Goal: Information Seeking & Learning: Learn about a topic

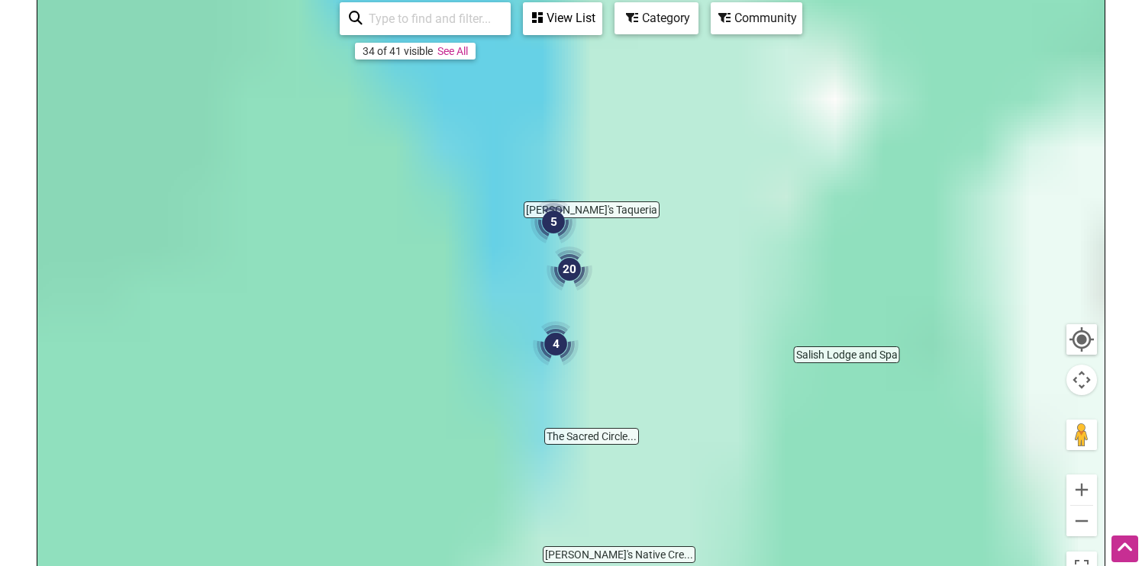
scroll to position [225, 0]
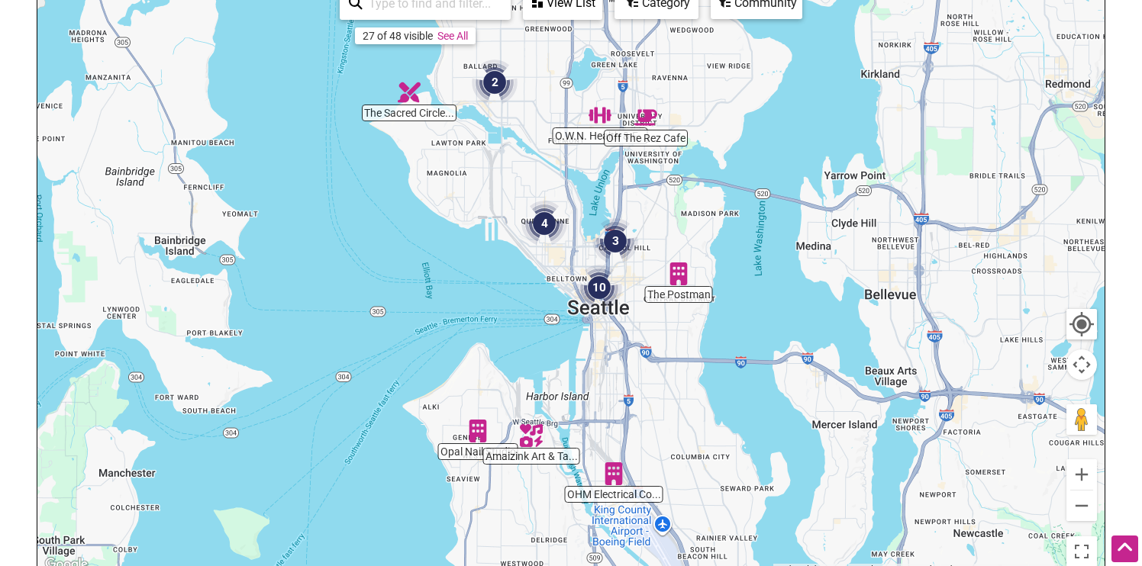
drag, startPoint x: 601, startPoint y: 390, endPoint x: 639, endPoint y: 317, distance: 82.2
click at [639, 317] on div at bounding box center [570, 278] width 1067 height 594
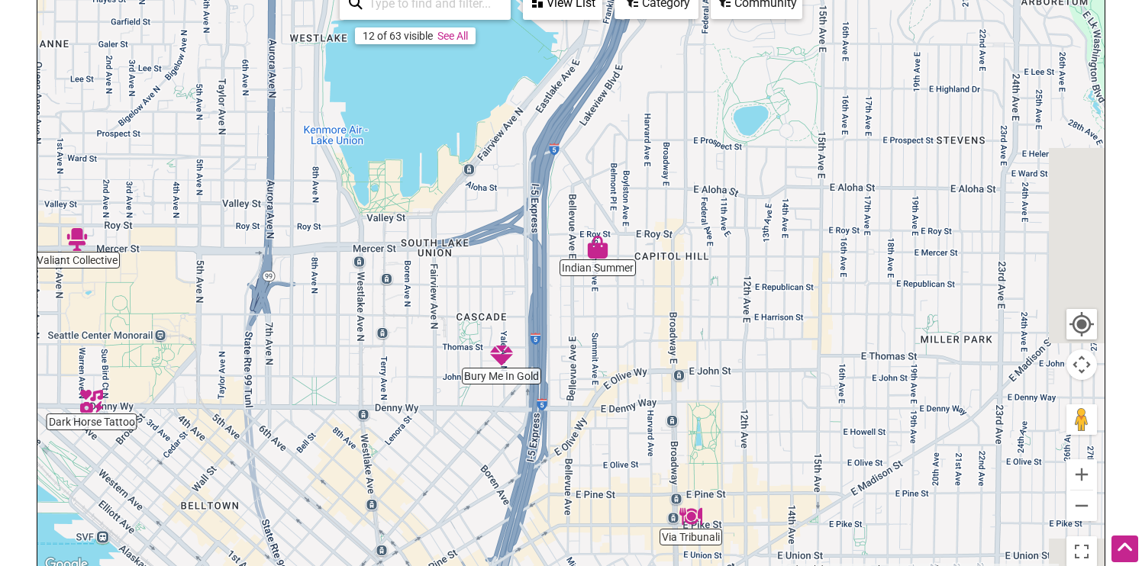
drag, startPoint x: 665, startPoint y: 156, endPoint x: 503, endPoint y: 355, distance: 256.6
click at [504, 356] on div at bounding box center [570, 278] width 1067 height 594
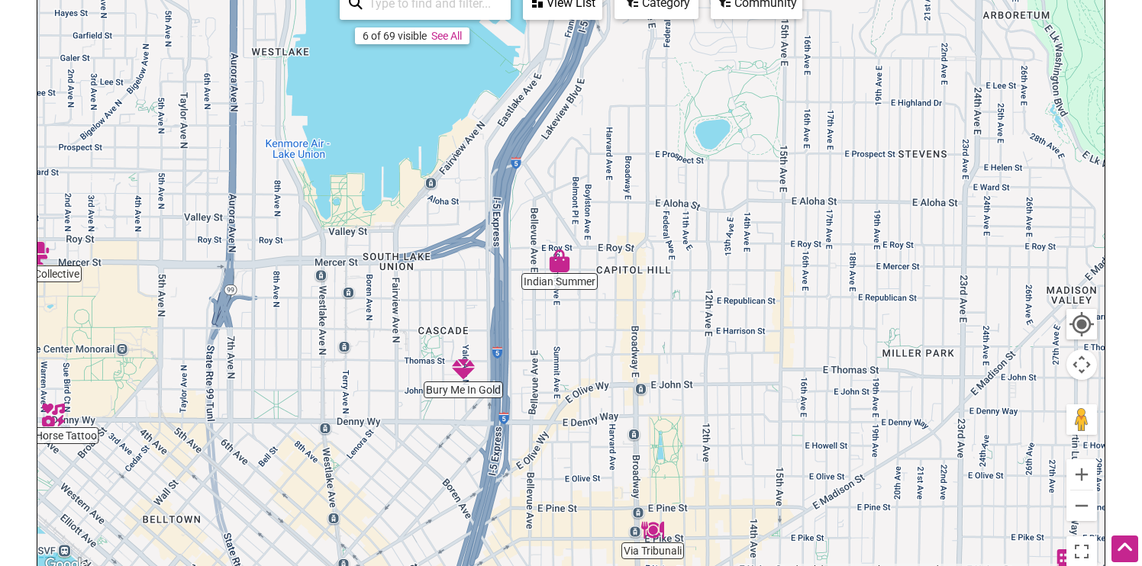
click at [565, 285] on div at bounding box center [570, 278] width 1067 height 594
click at [562, 265] on img "Indian Summer" at bounding box center [559, 261] width 23 height 23
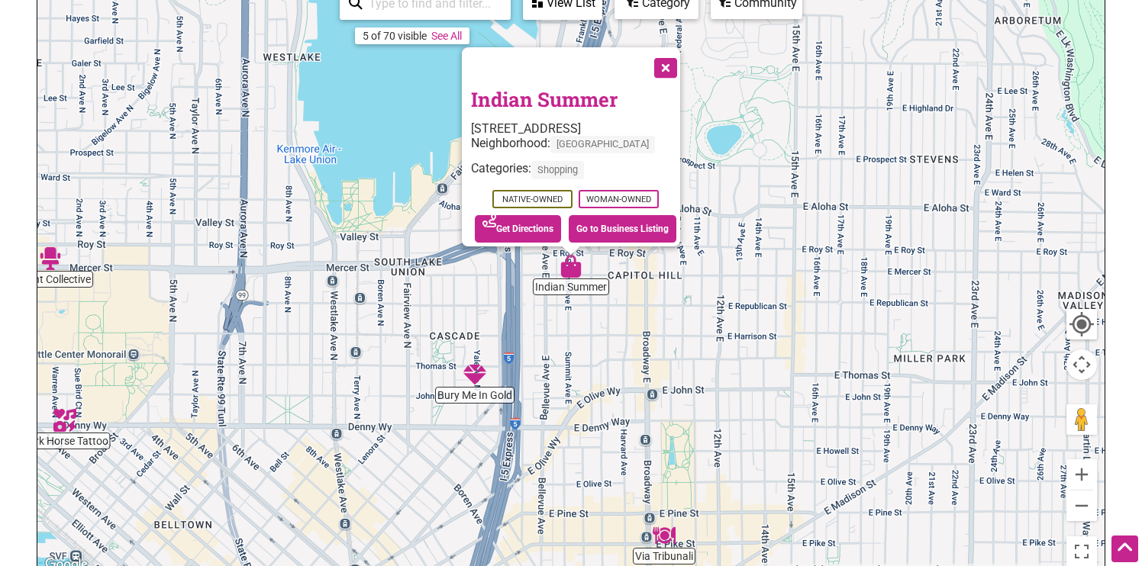
click at [549, 92] on link "Indian Summer" at bounding box center [544, 99] width 147 height 26
click at [474, 374] on img "Bury Me In Gold" at bounding box center [474, 374] width 23 height 23
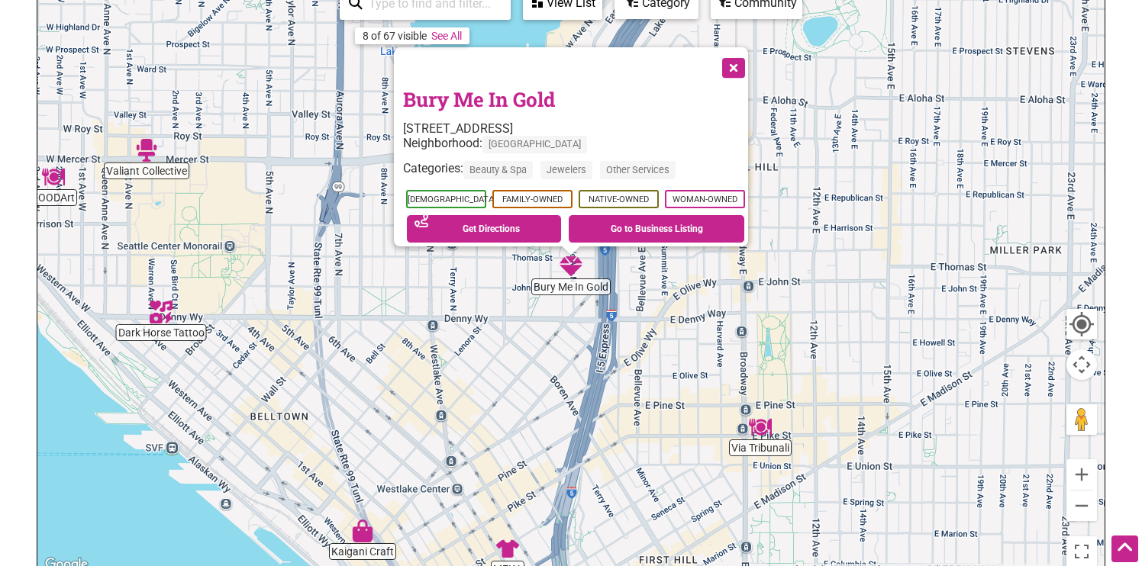
click at [468, 88] on link "Bury Me In Gold" at bounding box center [479, 99] width 152 height 26
click at [739, 60] on button "Close" at bounding box center [732, 66] width 38 height 38
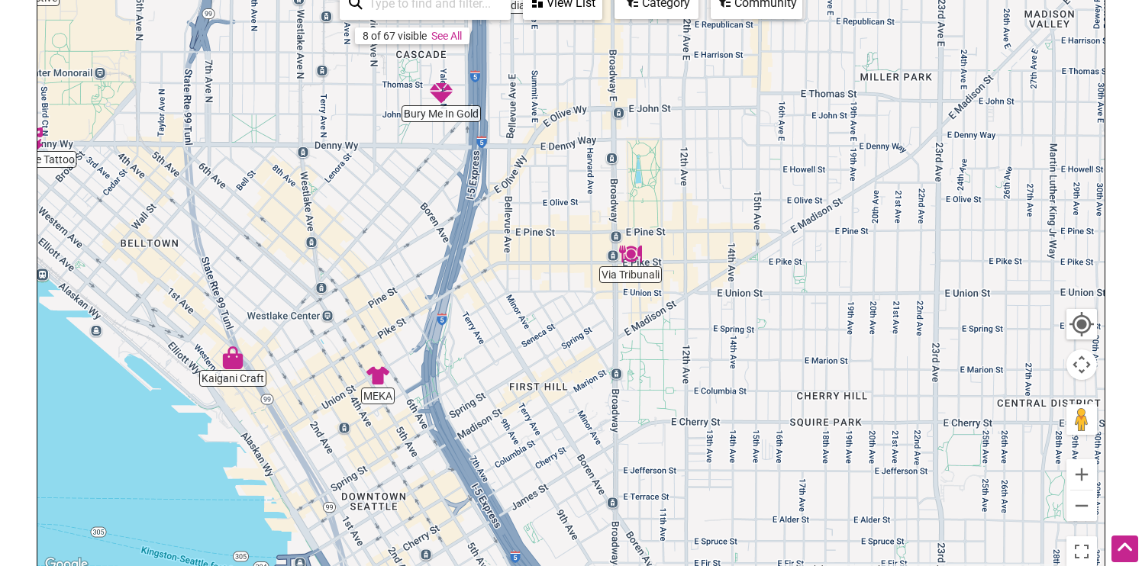
drag, startPoint x: 660, startPoint y: 307, endPoint x: 529, endPoint y: 133, distance: 217.9
click at [529, 133] on div "To navigate, press the arrow keys." at bounding box center [570, 278] width 1067 height 594
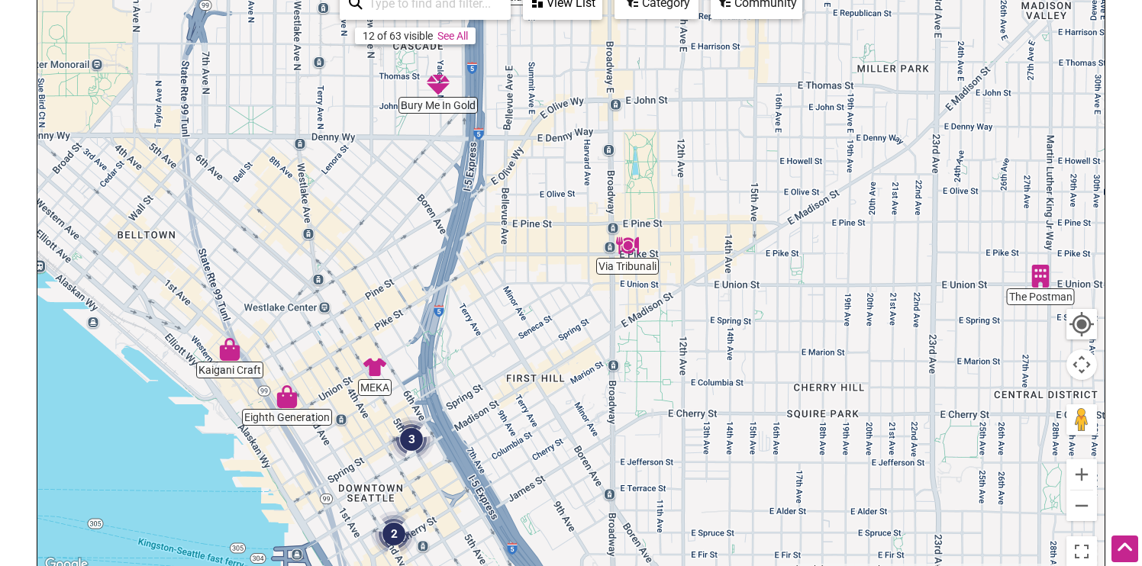
click at [626, 249] on img "Via Tribunali" at bounding box center [627, 245] width 23 height 23
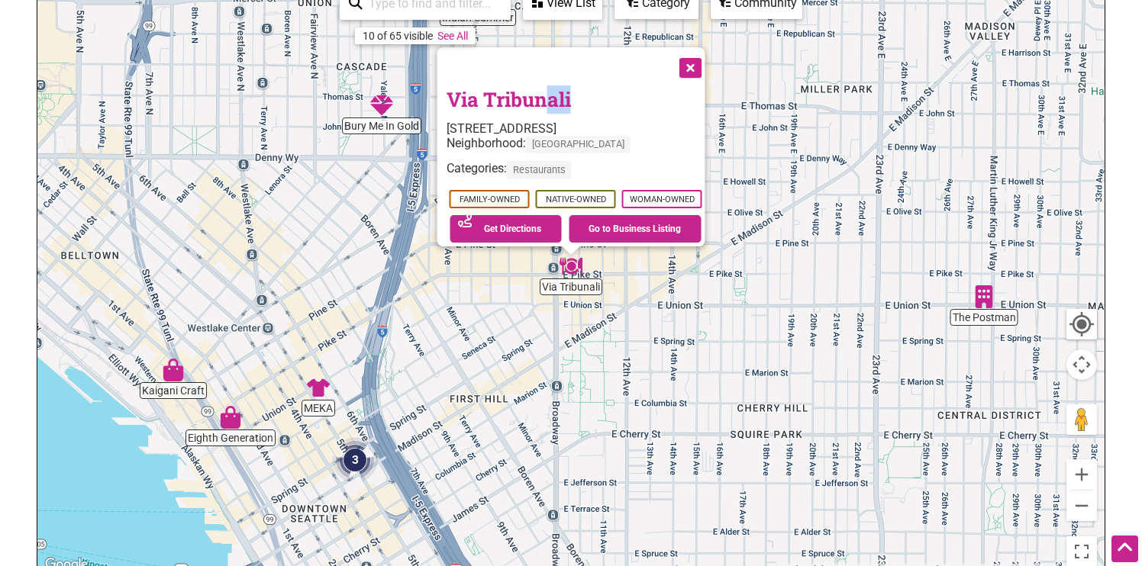
drag, startPoint x: 568, startPoint y: 92, endPoint x: 543, endPoint y: 92, distance: 25.2
click at [543, 92] on h3 "Via Tribunali" at bounding box center [575, 99] width 259 height 28
click at [623, 225] on link "Go to Business Listing" at bounding box center [634, 228] width 133 height 27
click at [501, 92] on link "Via Tribunali" at bounding box center [508, 99] width 124 height 26
click at [700, 60] on button "Close" at bounding box center [689, 66] width 38 height 38
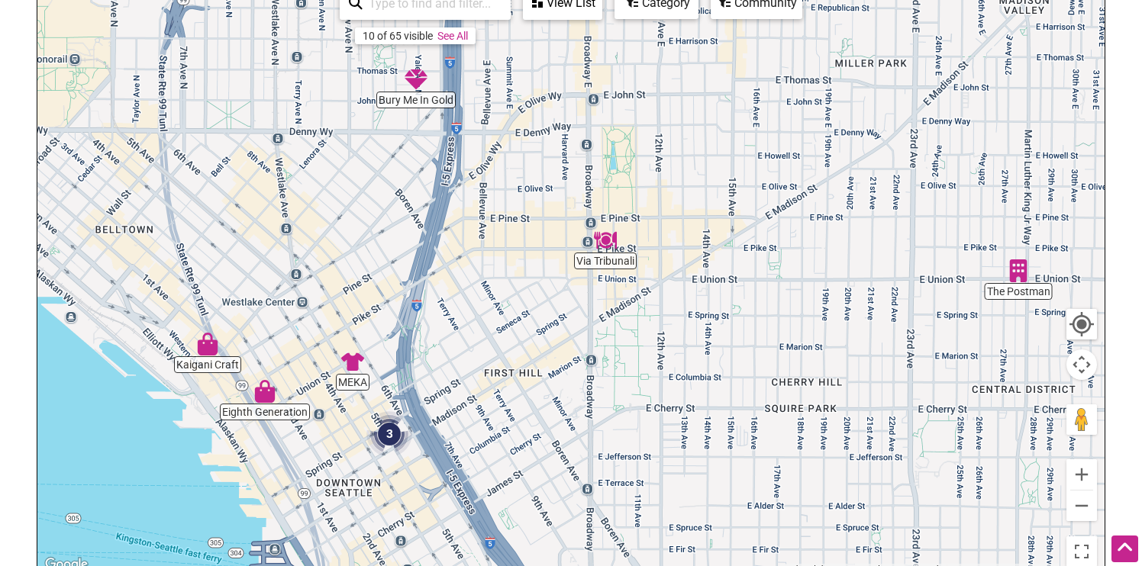
drag, startPoint x: 456, startPoint y: 357, endPoint x: 587, endPoint y: 300, distance: 143.2
click at [587, 299] on div "To navigate, press the arrow keys." at bounding box center [570, 278] width 1067 height 594
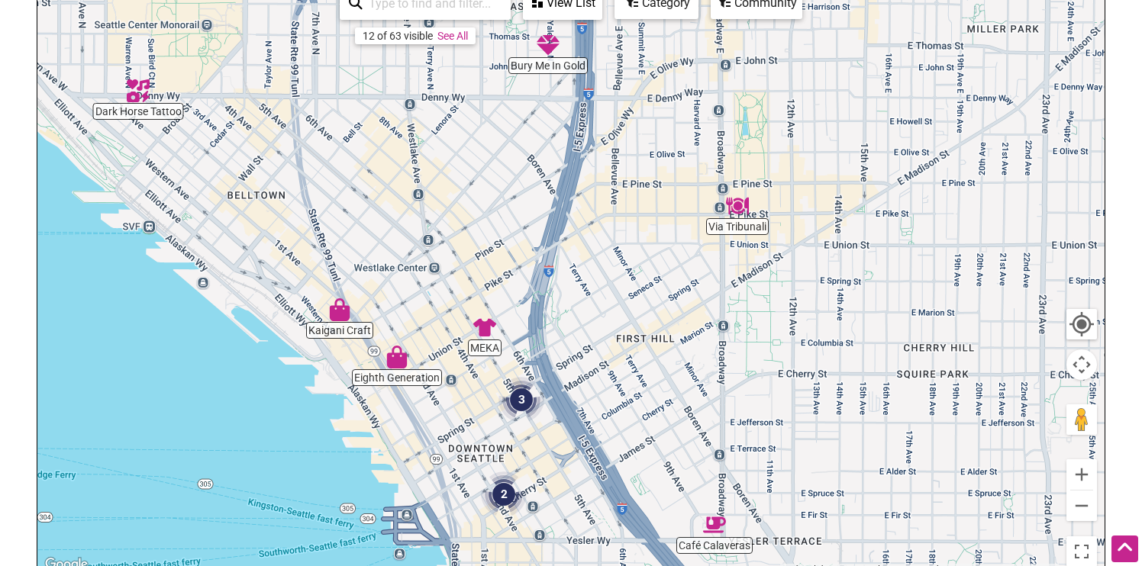
click at [481, 333] on img "MEKA" at bounding box center [484, 327] width 23 height 23
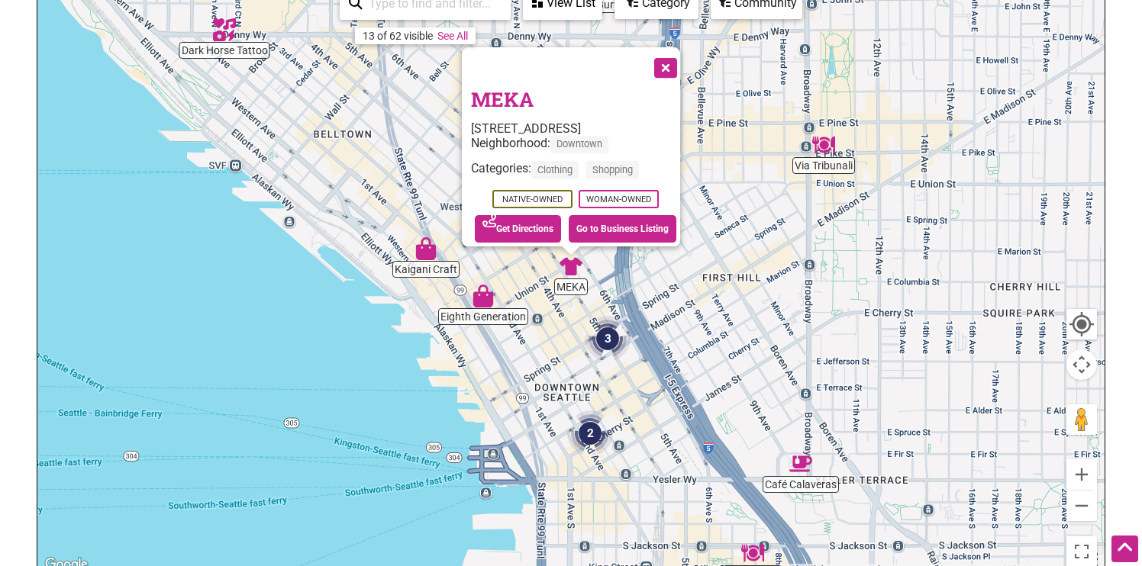
click at [515, 89] on link "MEKA" at bounding box center [502, 99] width 63 height 26
click at [427, 250] on img "Kaigani Craft" at bounding box center [425, 248] width 23 height 23
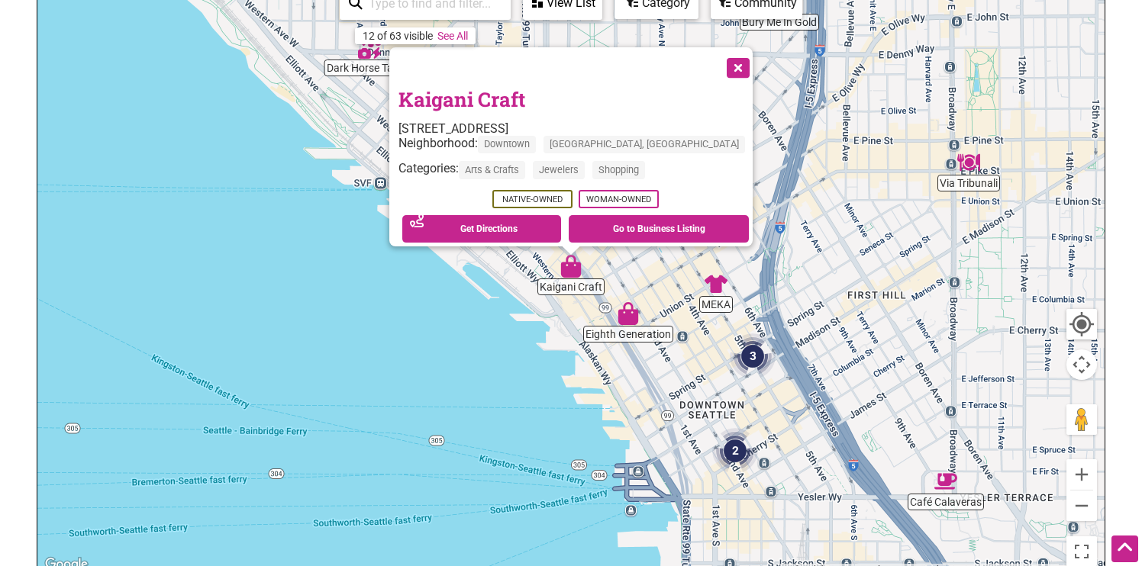
click at [524, 89] on link "Kaigani Craft" at bounding box center [461, 99] width 127 height 26
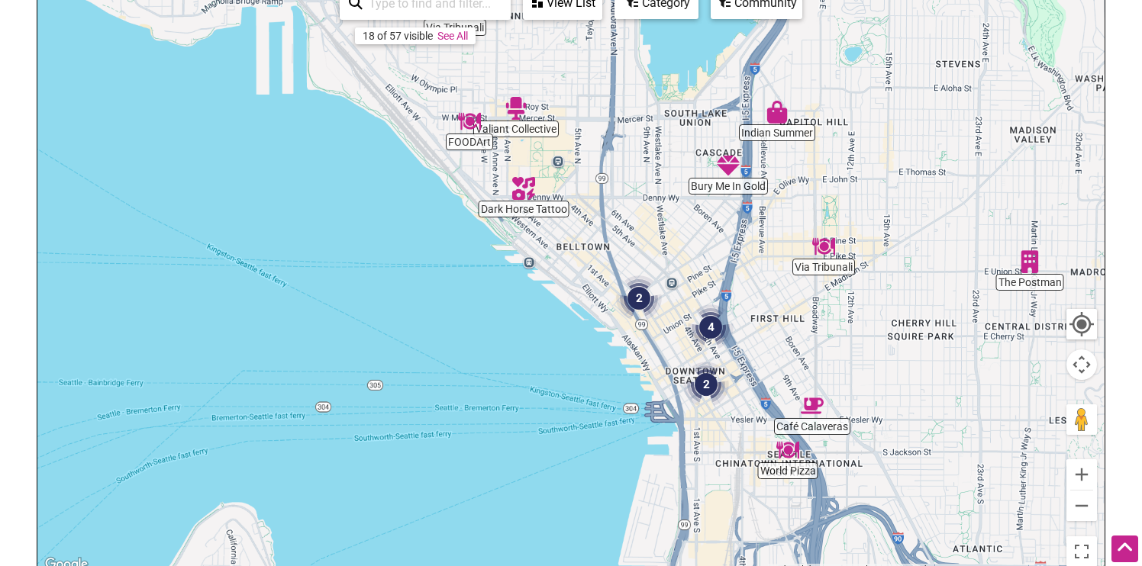
drag, startPoint x: 990, startPoint y: 351, endPoint x: 898, endPoint y: 377, distance: 95.9
click at [897, 377] on div "To navigate, press the arrow keys." at bounding box center [570, 278] width 1067 height 594
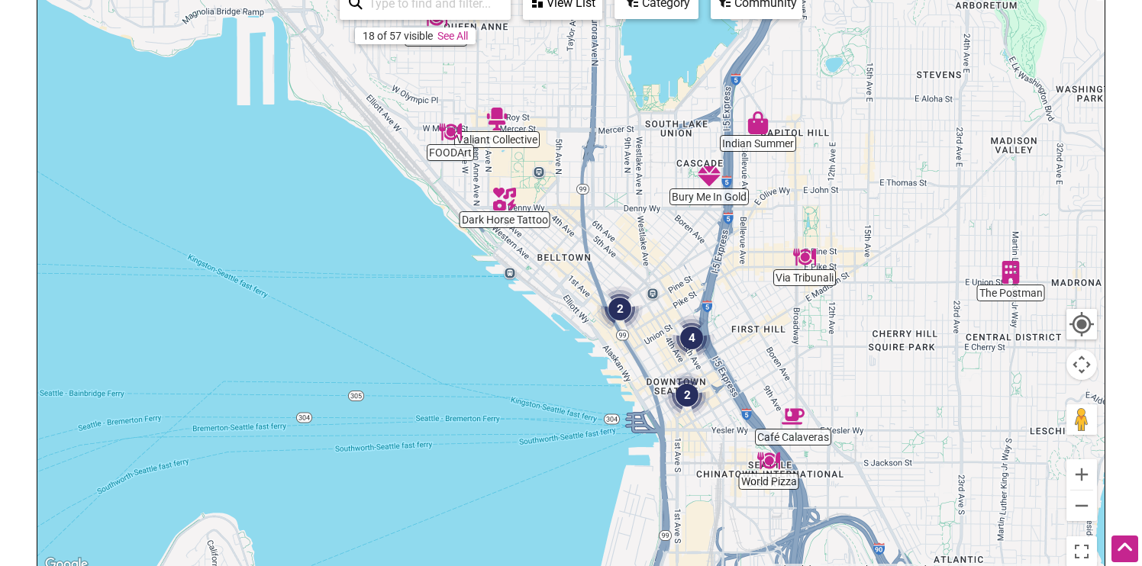
click at [793, 439] on div "To navigate, press the arrow keys." at bounding box center [570, 278] width 1067 height 594
click at [794, 414] on img "Café Calaveras" at bounding box center [792, 416] width 23 height 23
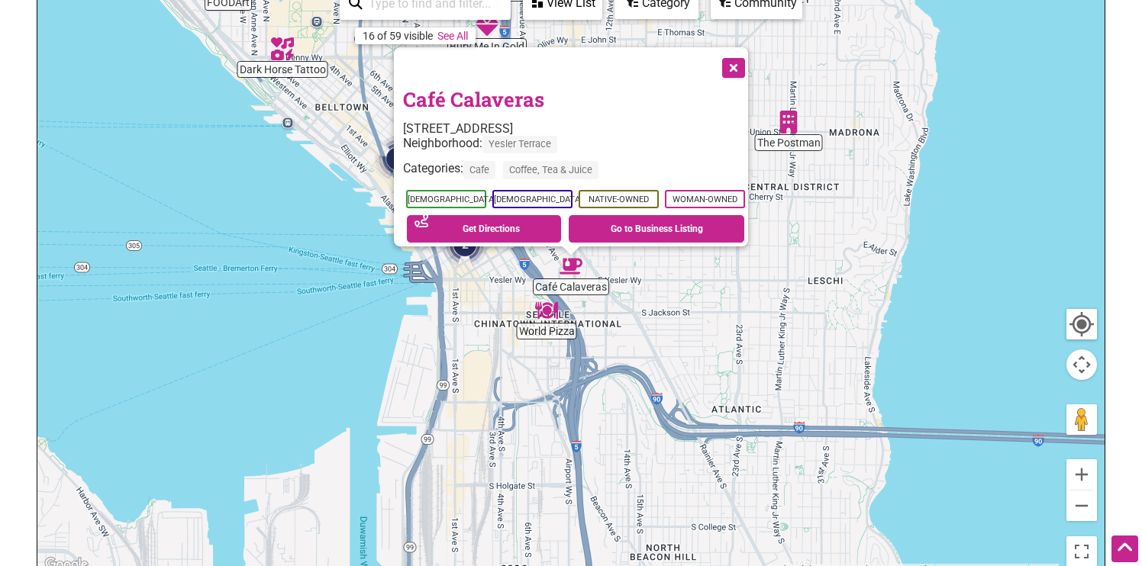
click at [507, 93] on link "Café Calaveras" at bounding box center [473, 99] width 141 height 26
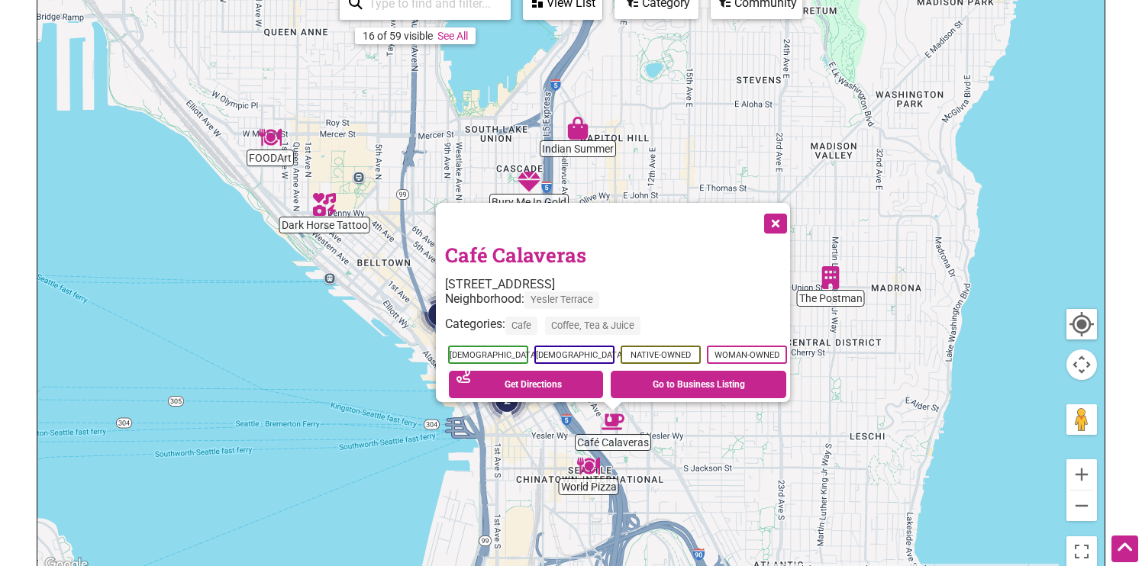
drag, startPoint x: 835, startPoint y: 140, endPoint x: 891, endPoint y: 309, distance: 178.6
click at [891, 309] on div "To navigate, press the arrow keys. Café Calaveras 860 Yesler Wy, Seattle, WA 98…" at bounding box center [570, 278] width 1067 height 594
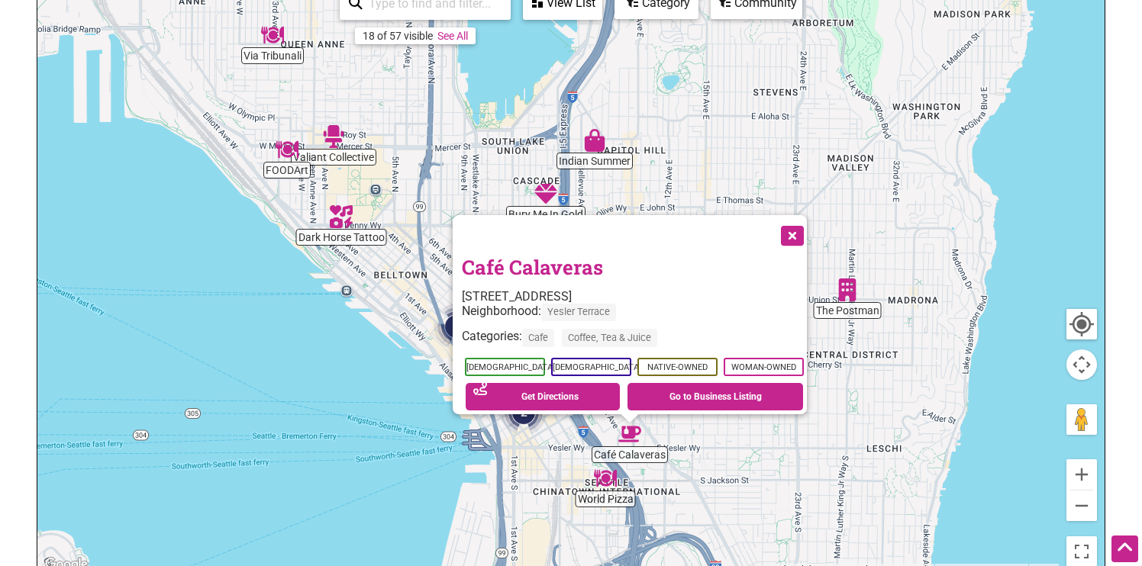
click at [853, 296] on img "The Postman" at bounding box center [847, 290] width 23 height 23
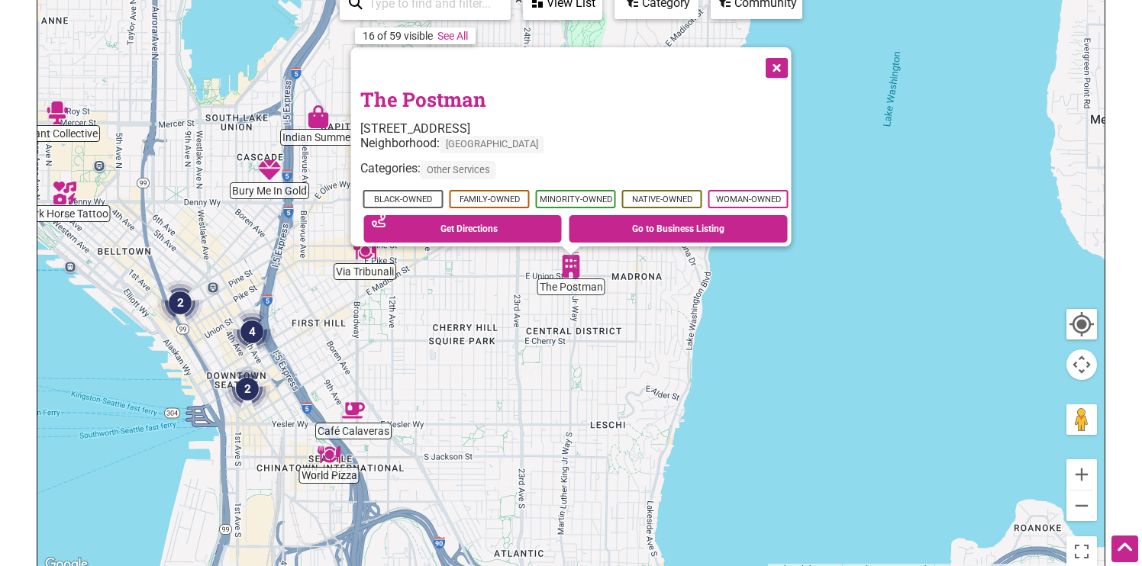
click at [779, 55] on button "Close" at bounding box center [775, 66] width 38 height 38
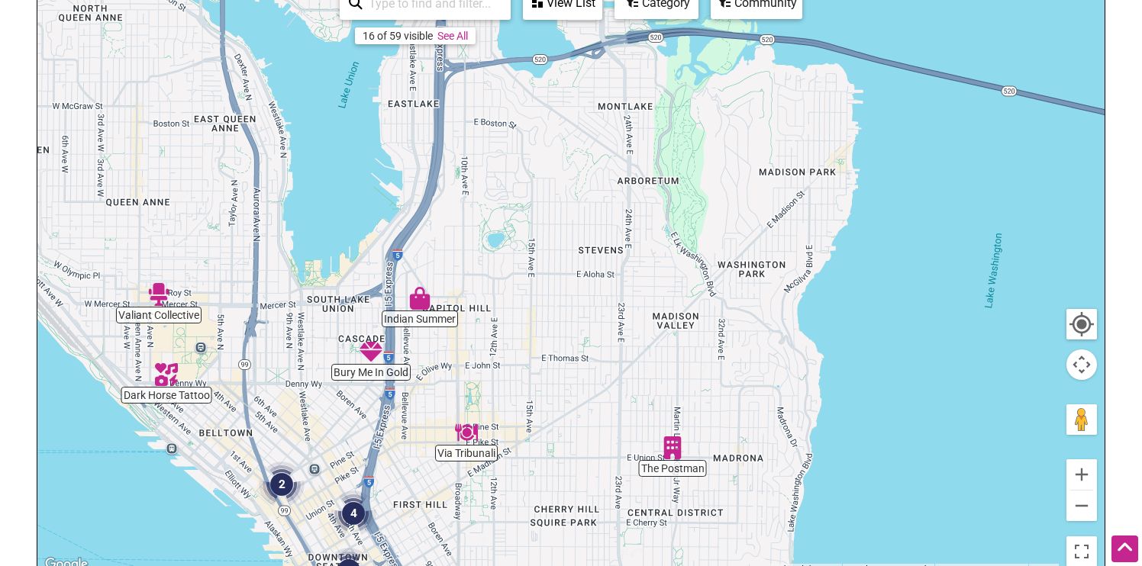
drag, startPoint x: 498, startPoint y: 131, endPoint x: 604, endPoint y: 326, distance: 222.0
click at [604, 326] on div "To navigate, press the arrow keys." at bounding box center [570, 278] width 1067 height 594
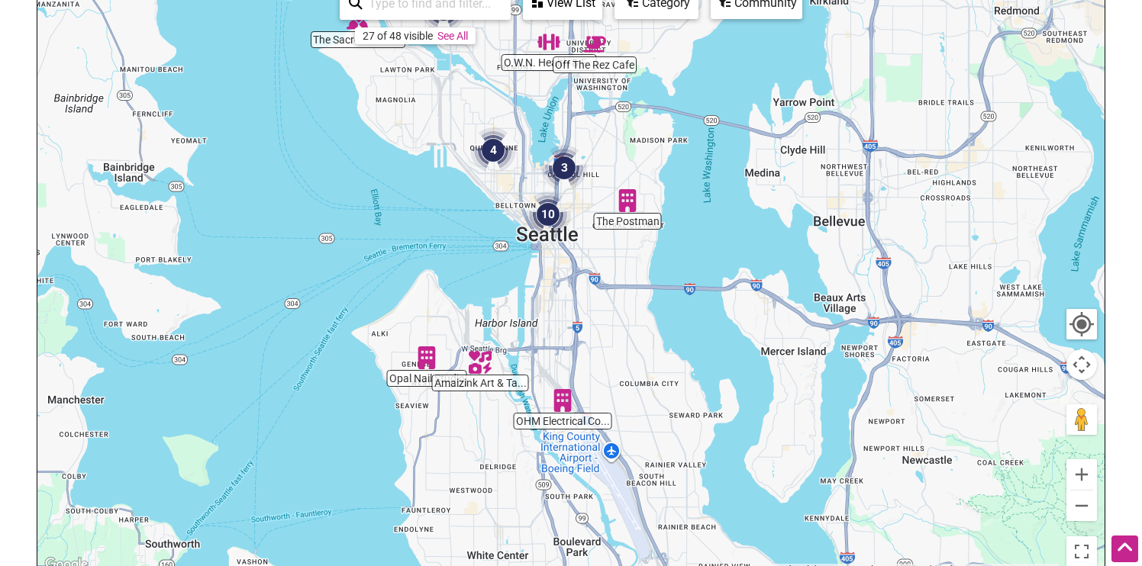
drag, startPoint x: 604, startPoint y: 326, endPoint x: 609, endPoint y: 176, distance: 150.4
click at [609, 175] on div "To navigate, press the arrow keys." at bounding box center [570, 278] width 1067 height 594
click at [423, 352] on img "Opal Nail Studio" at bounding box center [426, 357] width 23 height 23
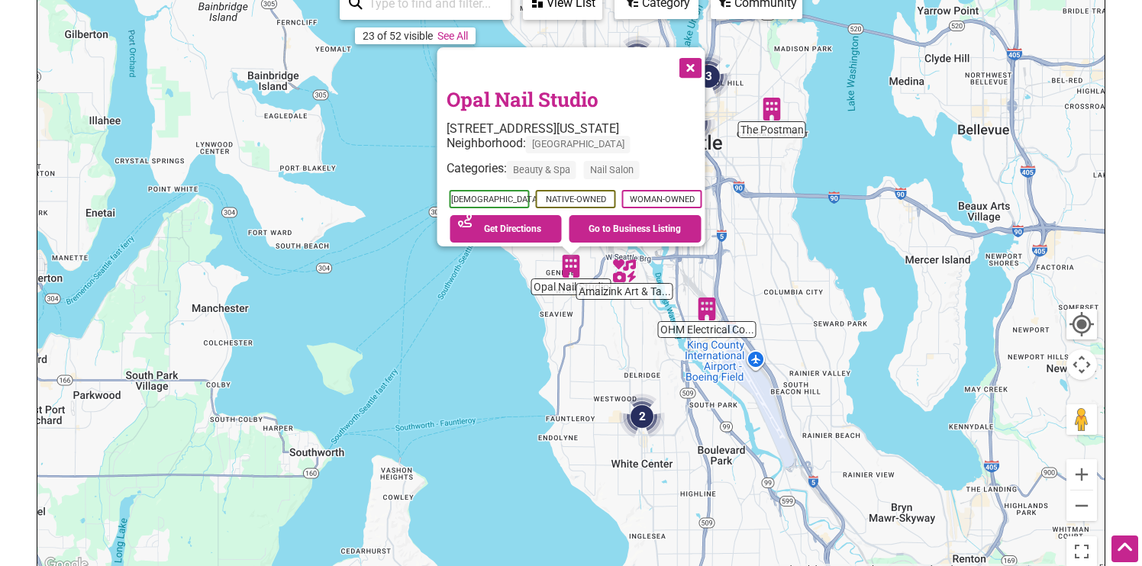
click at [687, 57] on button "Close" at bounding box center [689, 66] width 38 height 38
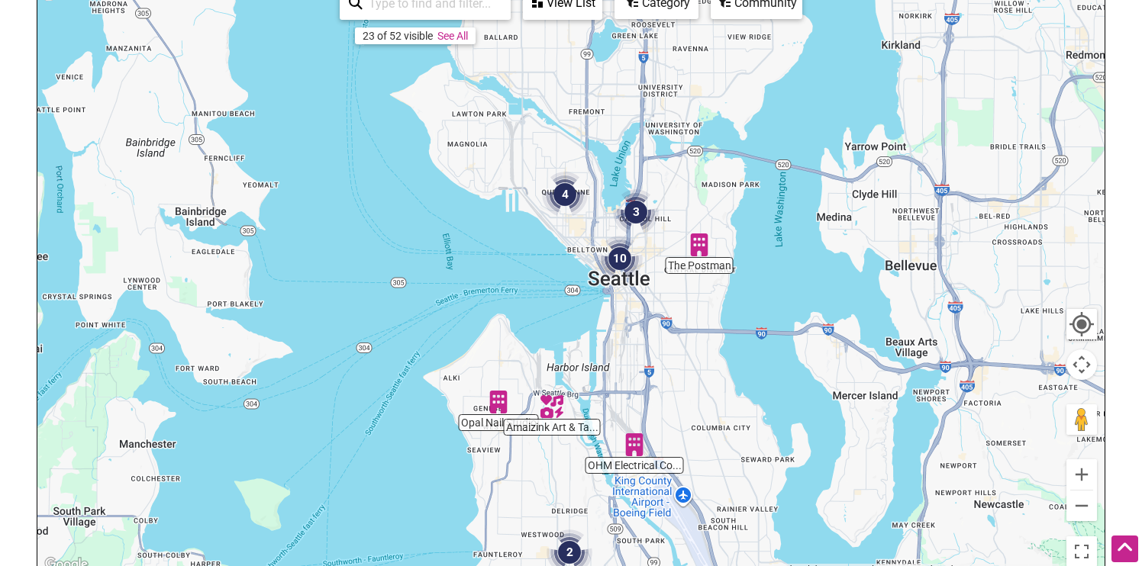
drag, startPoint x: 721, startPoint y: 176, endPoint x: 630, endPoint y: 357, distance: 202.4
click at [630, 357] on div "To navigate, press the arrow keys." at bounding box center [570, 278] width 1067 height 594
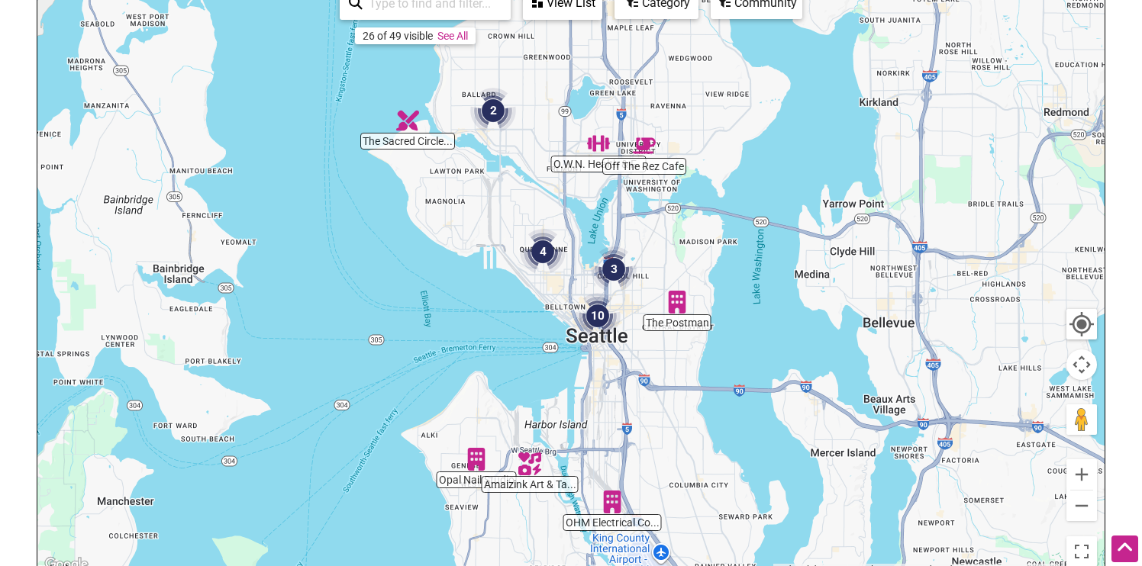
click at [578, 168] on div "To navigate, press the arrow keys." at bounding box center [570, 278] width 1067 height 594
click at [646, 147] on img "Off The Rez Cafe" at bounding box center [644, 145] width 23 height 23
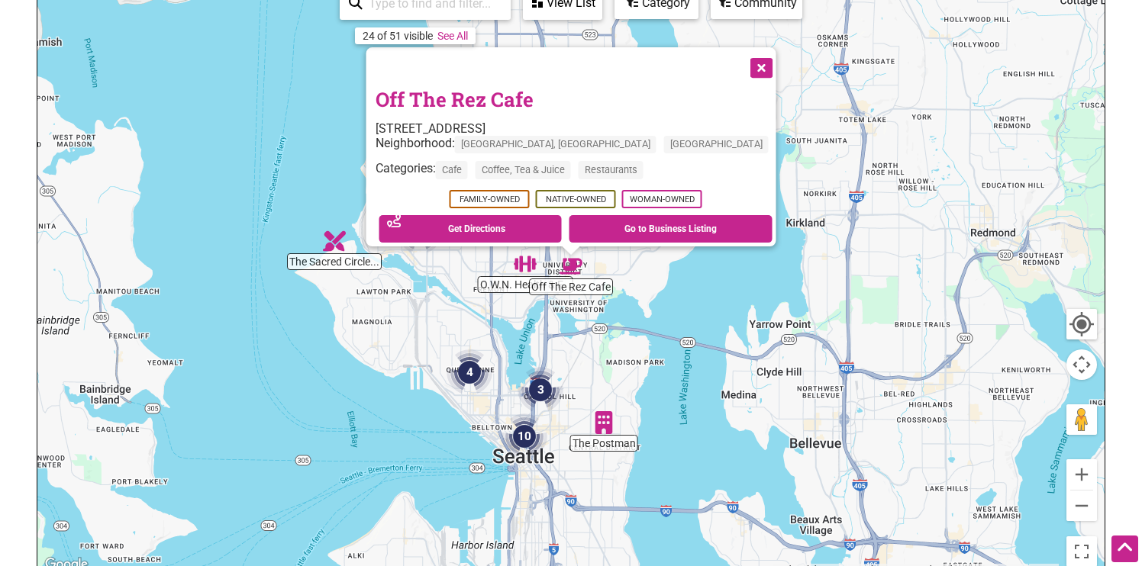
click at [741, 58] on button "Close" at bounding box center [760, 66] width 38 height 38
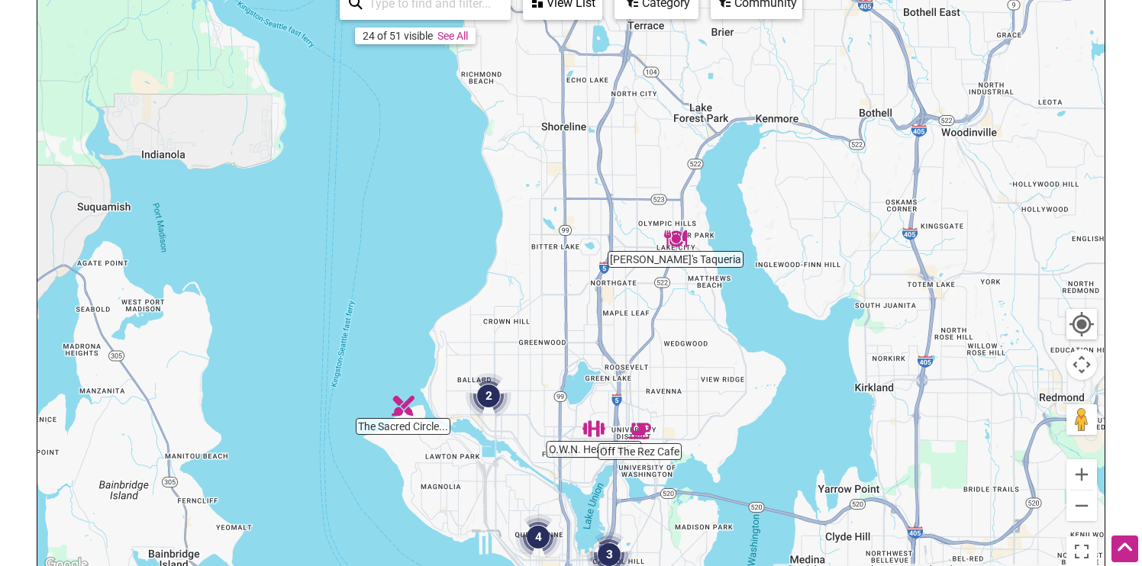
drag, startPoint x: 592, startPoint y: 164, endPoint x: 662, endPoint y: 333, distance: 183.4
click at [662, 333] on div "To navigate, press the arrow keys." at bounding box center [570, 278] width 1067 height 594
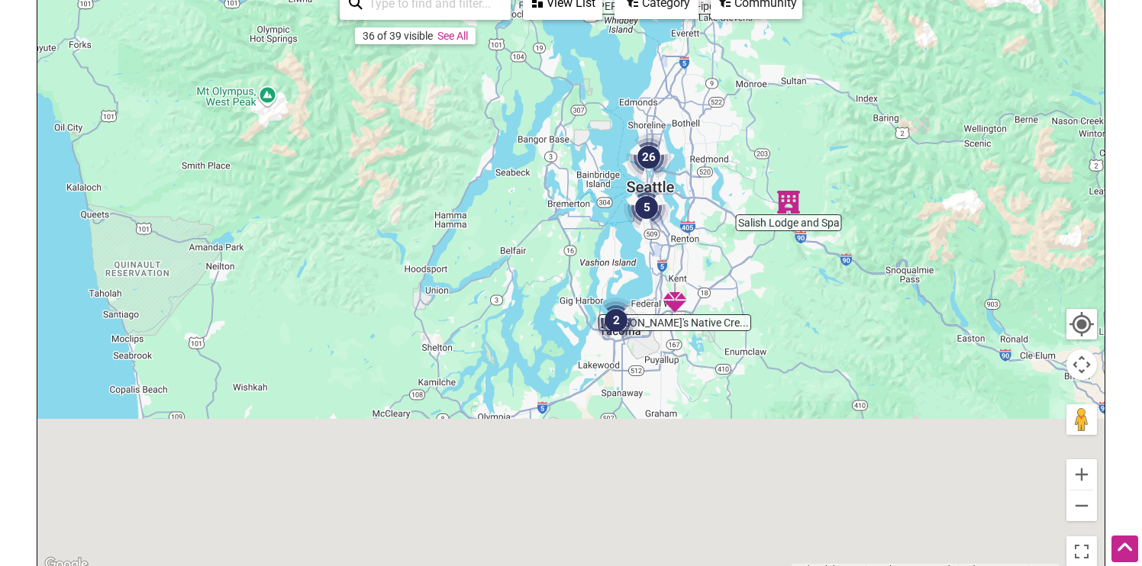
drag, startPoint x: 754, startPoint y: 391, endPoint x: 749, endPoint y: 173, distance: 217.5
click at [749, 173] on div "To navigate, press the arrow keys." at bounding box center [570, 278] width 1067 height 594
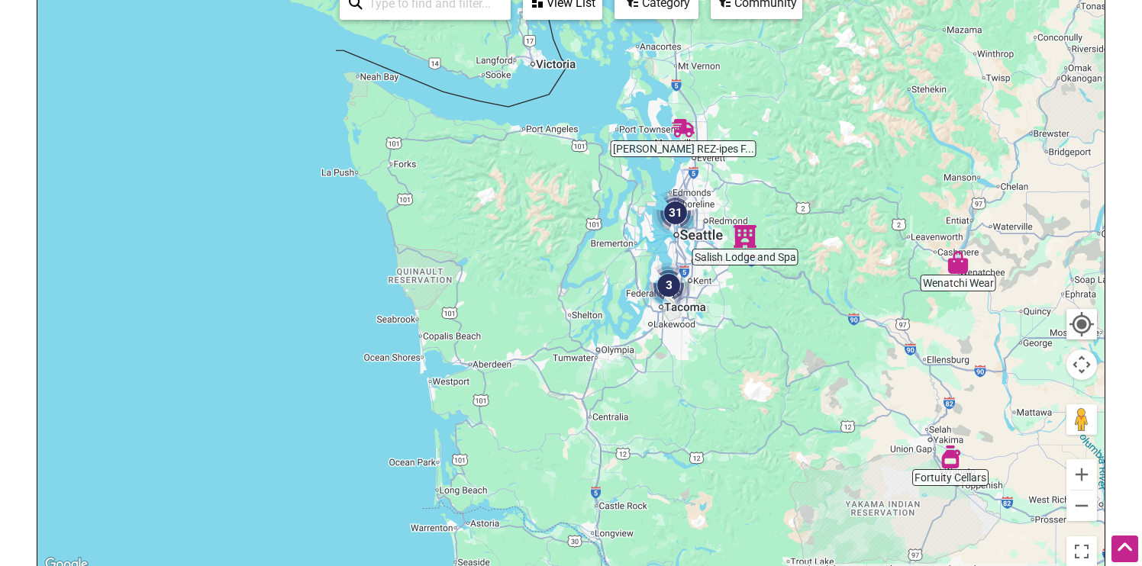
click at [957, 265] on img "Wenatchi Wear" at bounding box center [957, 262] width 23 height 23
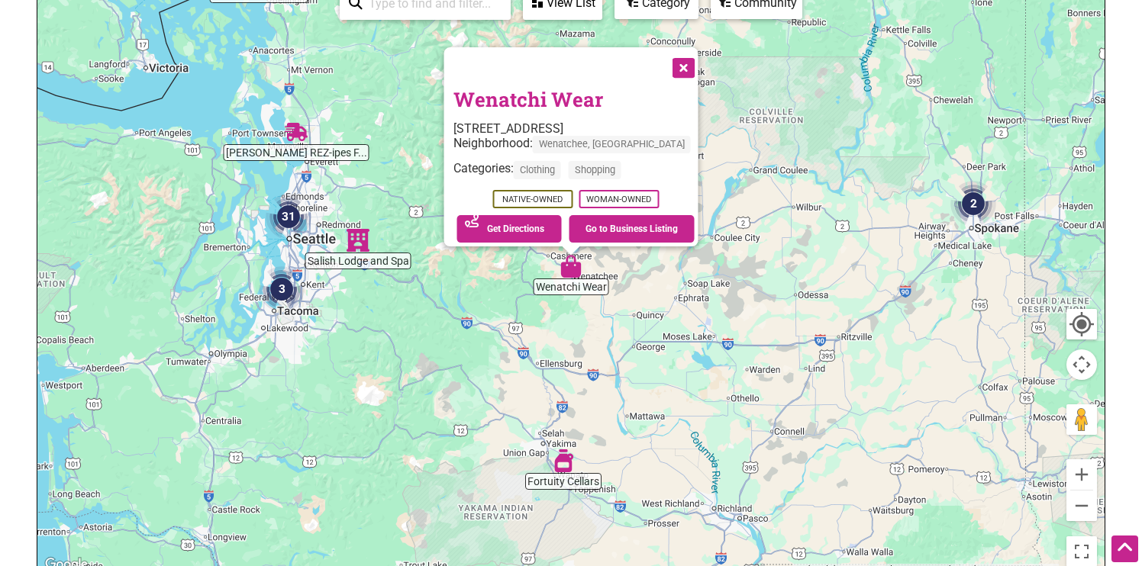
click at [553, 88] on link "Wenatchi Wear" at bounding box center [528, 99] width 150 height 26
click at [678, 56] on button "Close" at bounding box center [682, 66] width 38 height 38
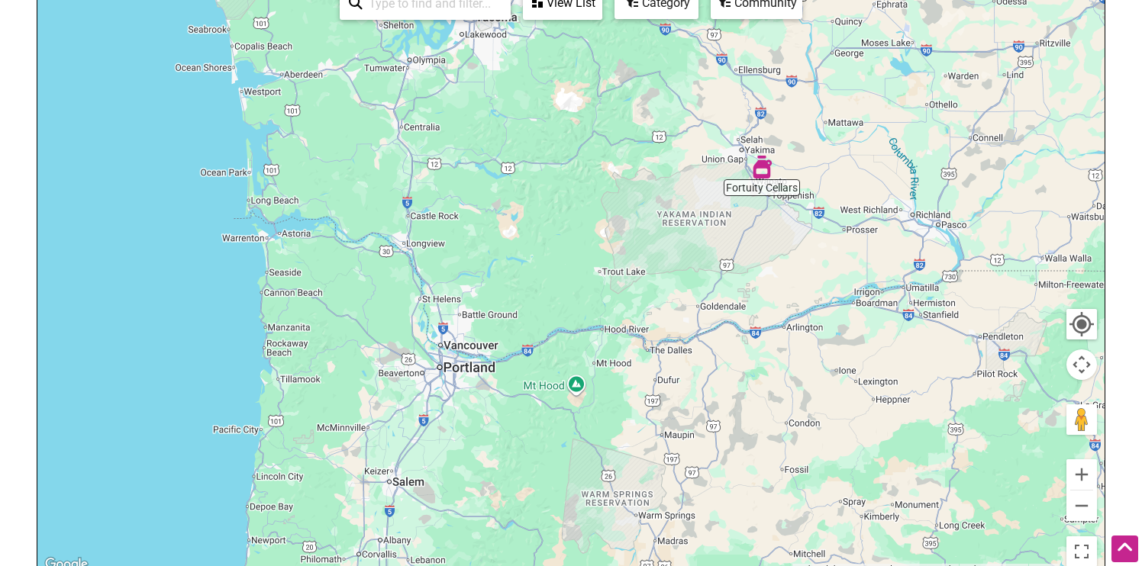
drag, startPoint x: 664, startPoint y: 333, endPoint x: 862, endPoint y: 39, distance: 355.1
click at [862, 39] on div "To navigate, press the arrow keys." at bounding box center [570, 278] width 1067 height 594
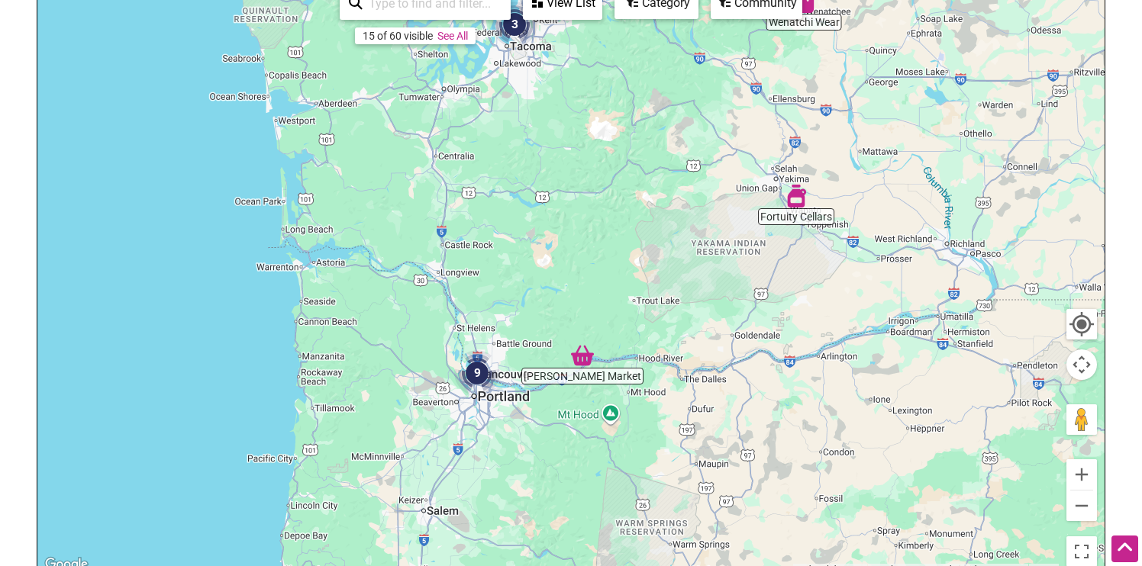
drag, startPoint x: 588, startPoint y: 259, endPoint x: 751, endPoint y: 446, distance: 247.6
click at [755, 448] on div "To navigate, press the arrow keys." at bounding box center [570, 278] width 1067 height 594
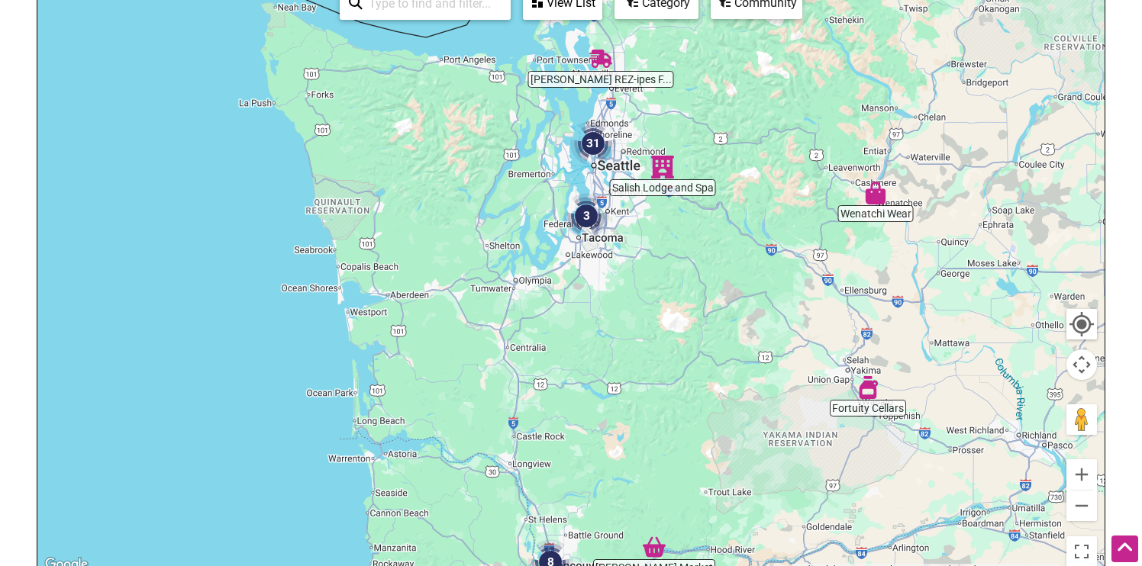
drag, startPoint x: 702, startPoint y: 391, endPoint x: 575, endPoint y: 407, distance: 128.5
click at [577, 414] on div "To navigate, press the arrow keys." at bounding box center [570, 278] width 1067 height 594
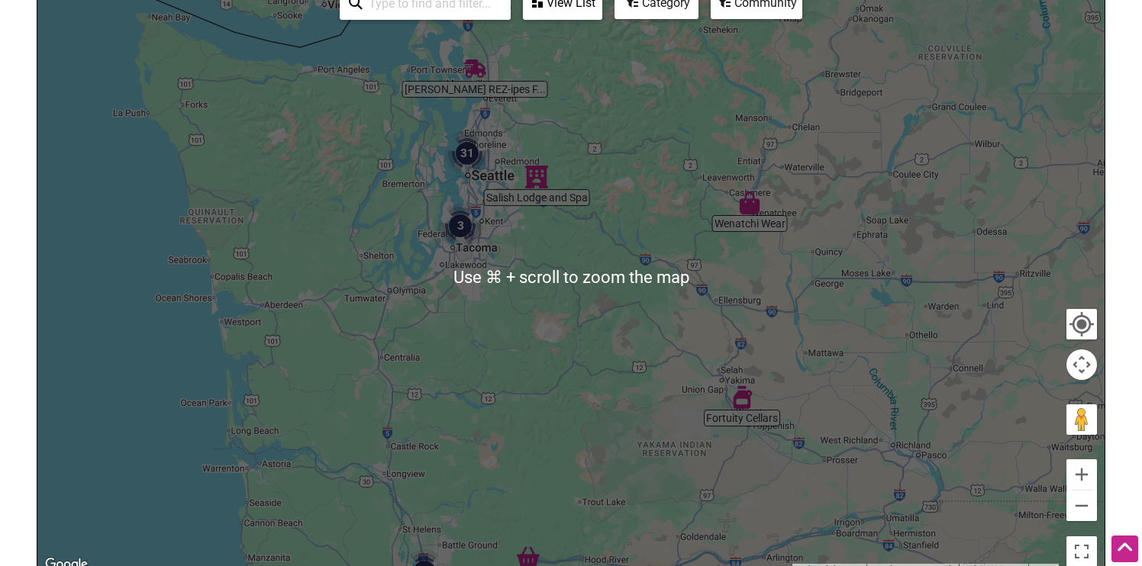
scroll to position [226, 0]
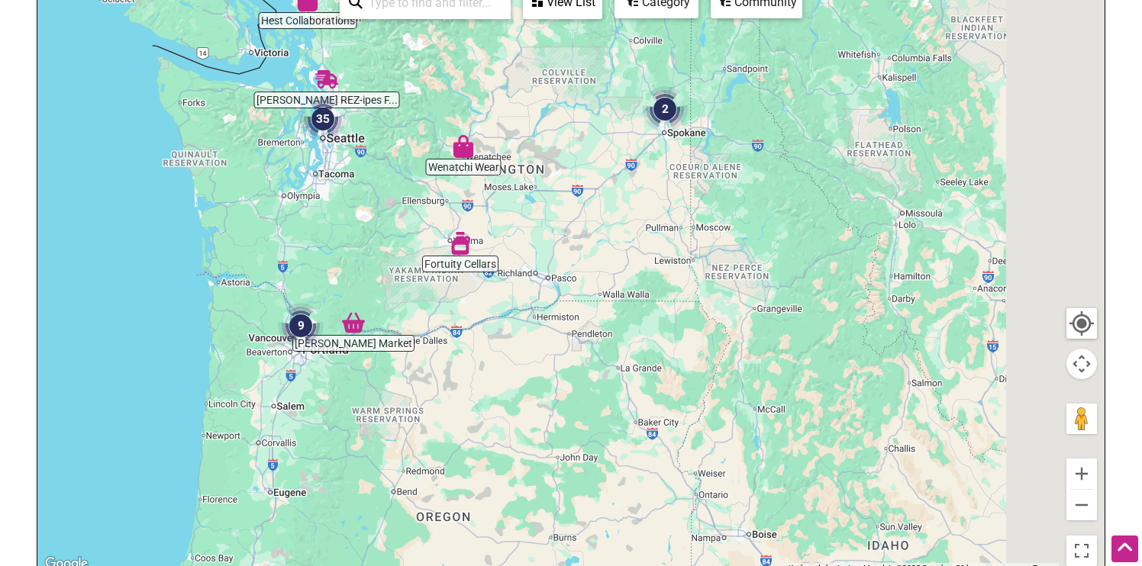
drag, startPoint x: 593, startPoint y: 391, endPoint x: 356, endPoint y: 193, distance: 309.3
click at [356, 193] on div "To navigate, press the arrow keys." at bounding box center [570, 277] width 1067 height 594
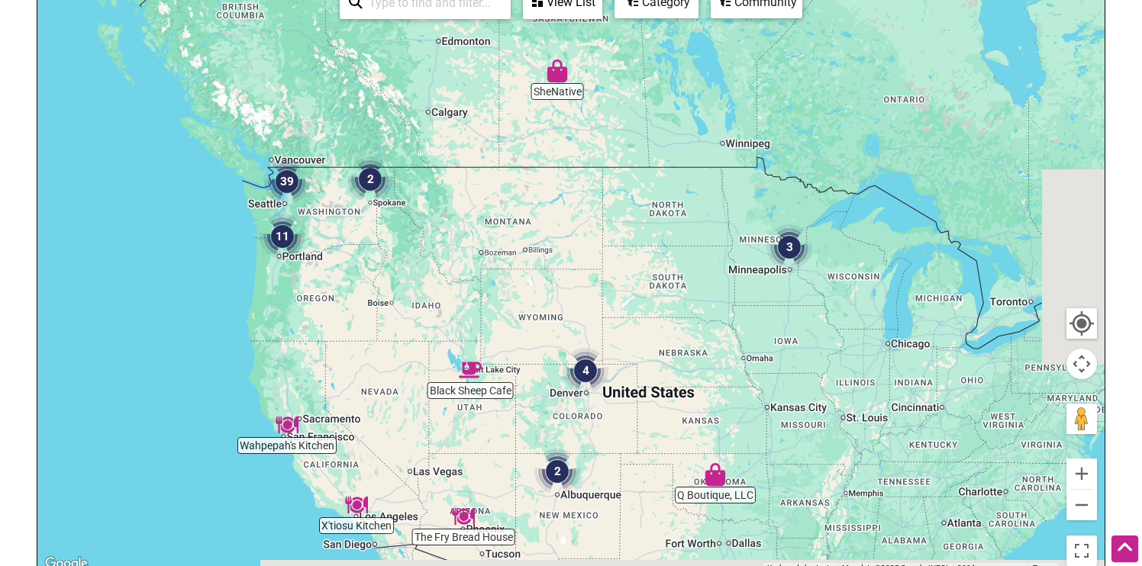
drag, startPoint x: 773, startPoint y: 382, endPoint x: 494, endPoint y: 301, distance: 290.0
click at [494, 304] on div "To navigate, press the arrow keys." at bounding box center [570, 277] width 1067 height 594
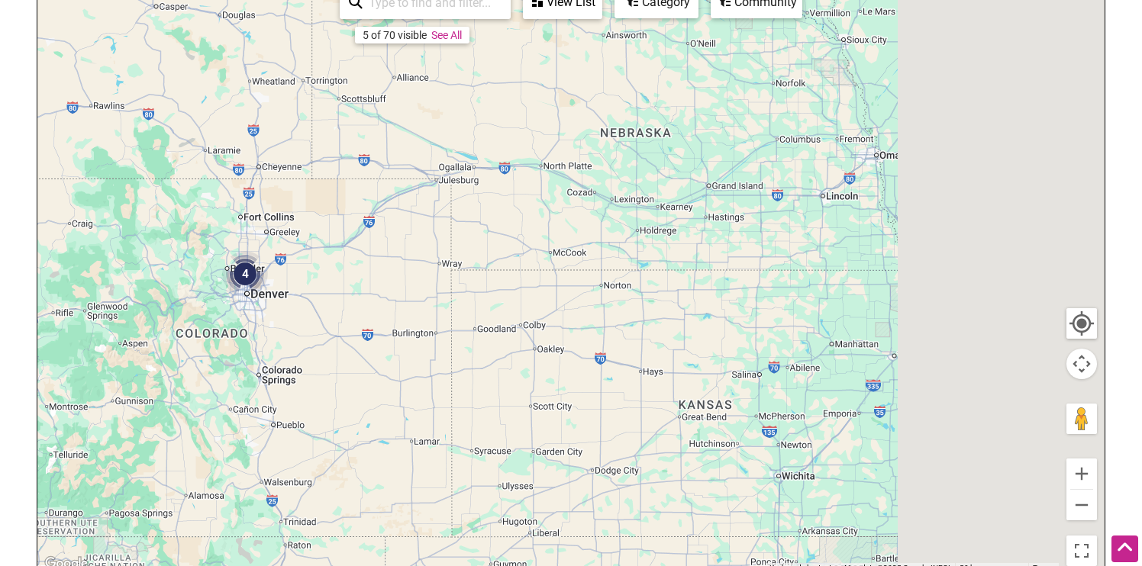
drag, startPoint x: 787, startPoint y: 400, endPoint x: 319, endPoint y: 214, distance: 504.1
click at [320, 218] on div "To navigate, press the arrow keys." at bounding box center [570, 277] width 1067 height 594
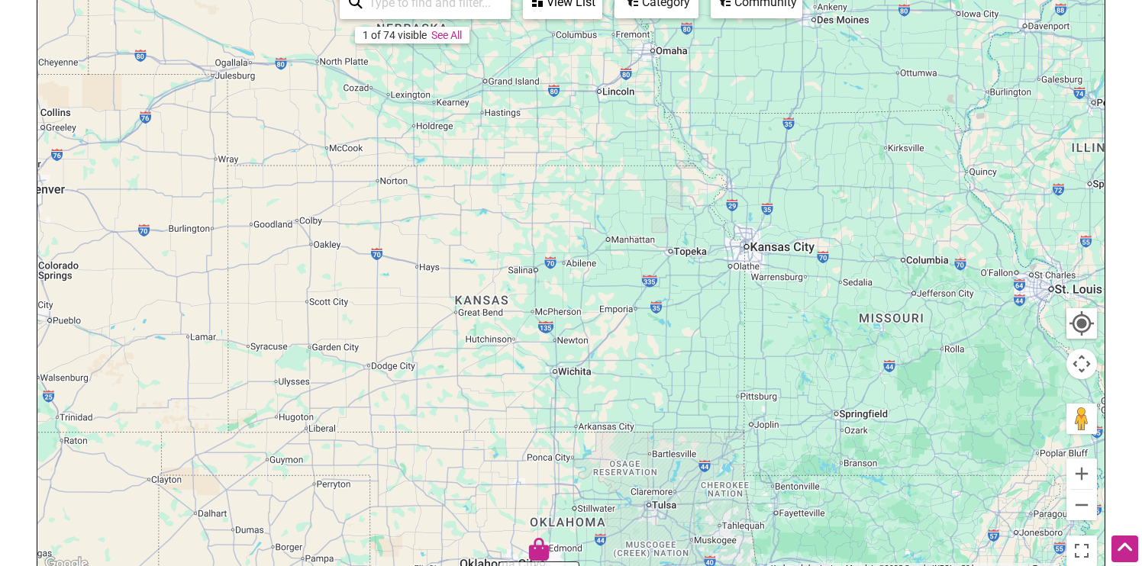
drag, startPoint x: 358, startPoint y: 283, endPoint x: 594, endPoint y: 302, distance: 237.3
click at [595, 303] on div "To navigate, press the arrow keys." at bounding box center [570, 277] width 1067 height 594
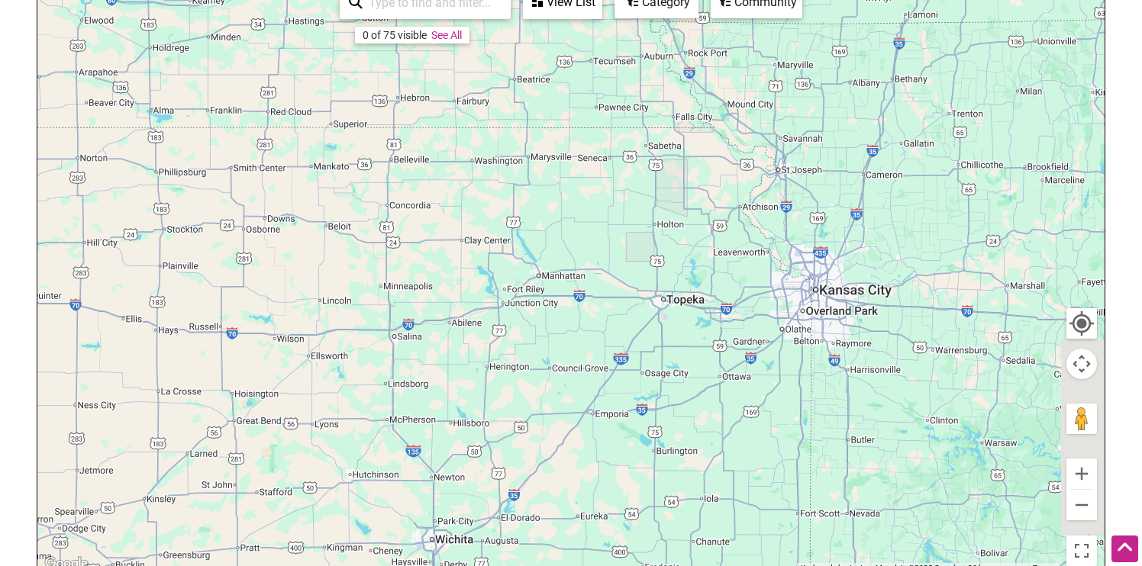
drag, startPoint x: 697, startPoint y: 259, endPoint x: 613, endPoint y: 359, distance: 130.4
click at [613, 359] on div "To navigate, press the arrow keys." at bounding box center [570, 277] width 1067 height 594
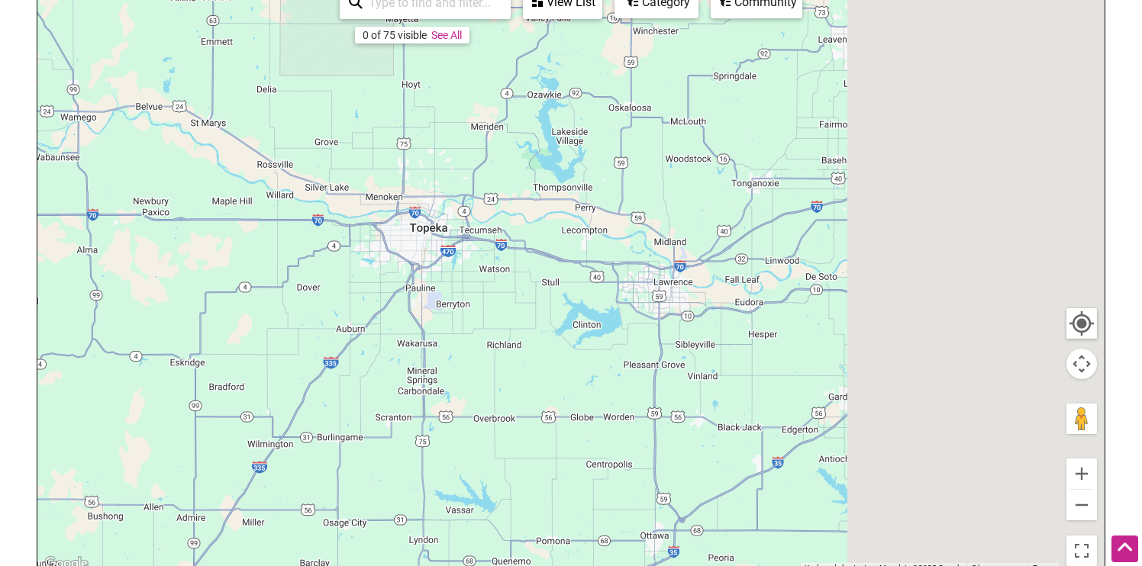
drag, startPoint x: 799, startPoint y: 282, endPoint x: 398, endPoint y: 395, distance: 417.2
click at [398, 394] on div "To navigate, press the arrow keys." at bounding box center [570, 277] width 1067 height 594
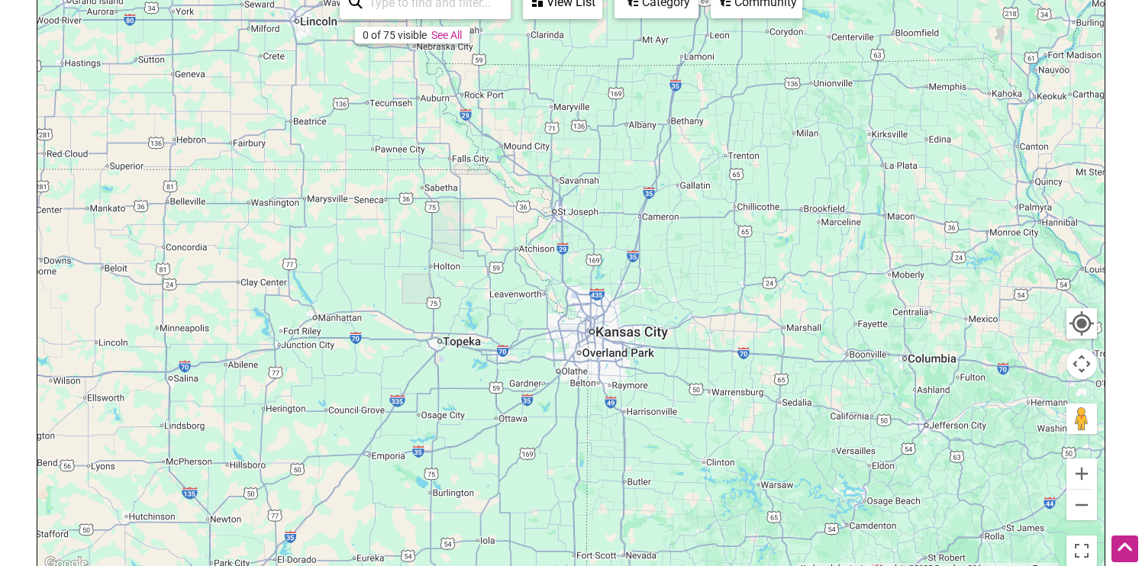
click at [1128, 340] on html "× Menu 0 Add a Business Map Blog Store Offers Intentionalist Cards Buy Black Ca…" at bounding box center [571, 57] width 1142 height 566
drag, startPoint x: 1128, startPoint y: 442, endPoint x: 1101, endPoint y: 508, distance: 71.6
click at [1124, 340] on html "× Menu 0 Add a Business Map Blog Store Offers Intentionalist Cards Buy Black Ca…" at bounding box center [571, 57] width 1142 height 566
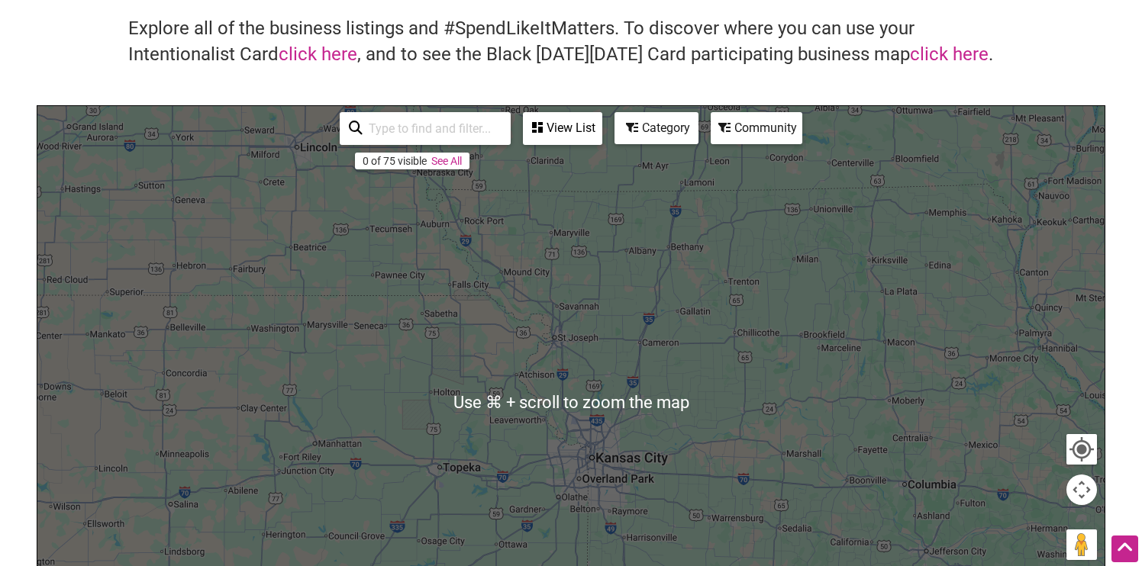
scroll to position [0, 0]
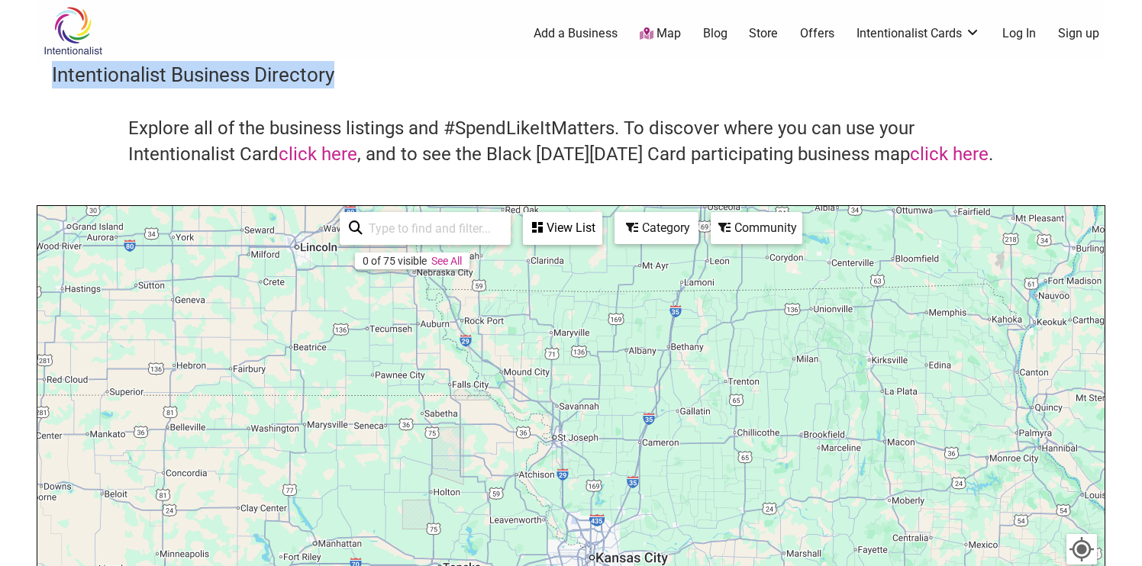
drag, startPoint x: 53, startPoint y: 69, endPoint x: 340, endPoint y: 76, distance: 286.2
click at [343, 76] on h3 "Intentionalist Business Directory" at bounding box center [571, 74] width 1038 height 27
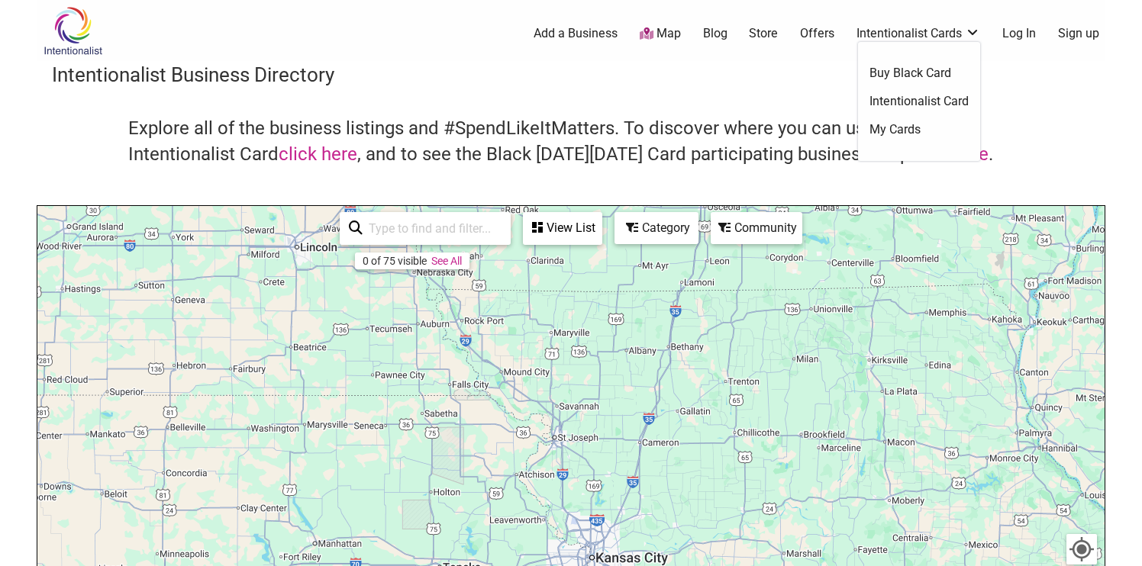
click at [748, 70] on h3 "Intentionalist Business Directory" at bounding box center [571, 74] width 1038 height 27
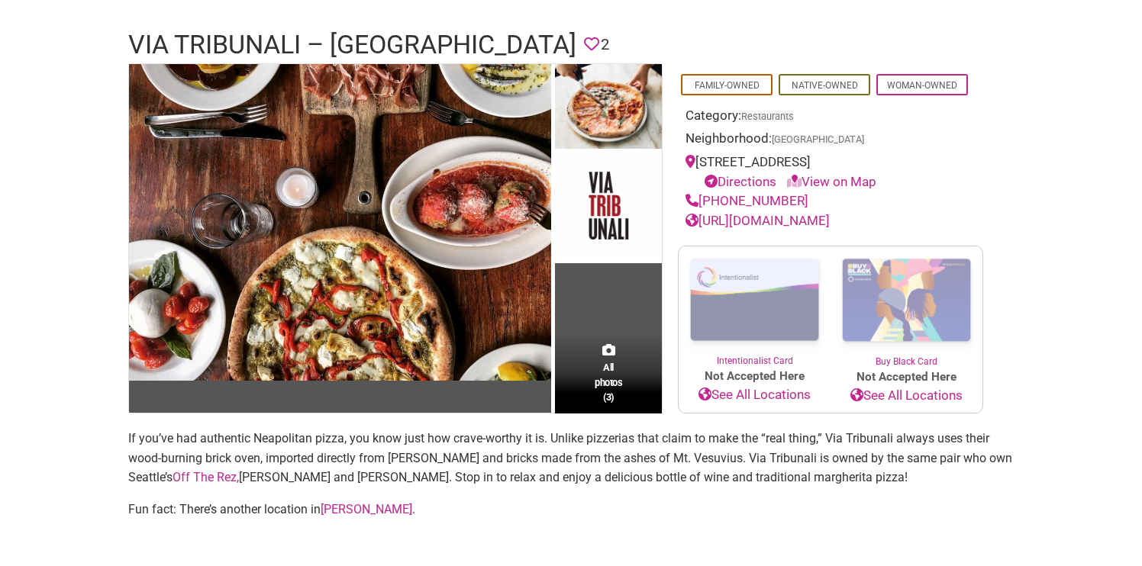
scroll to position [98, 0]
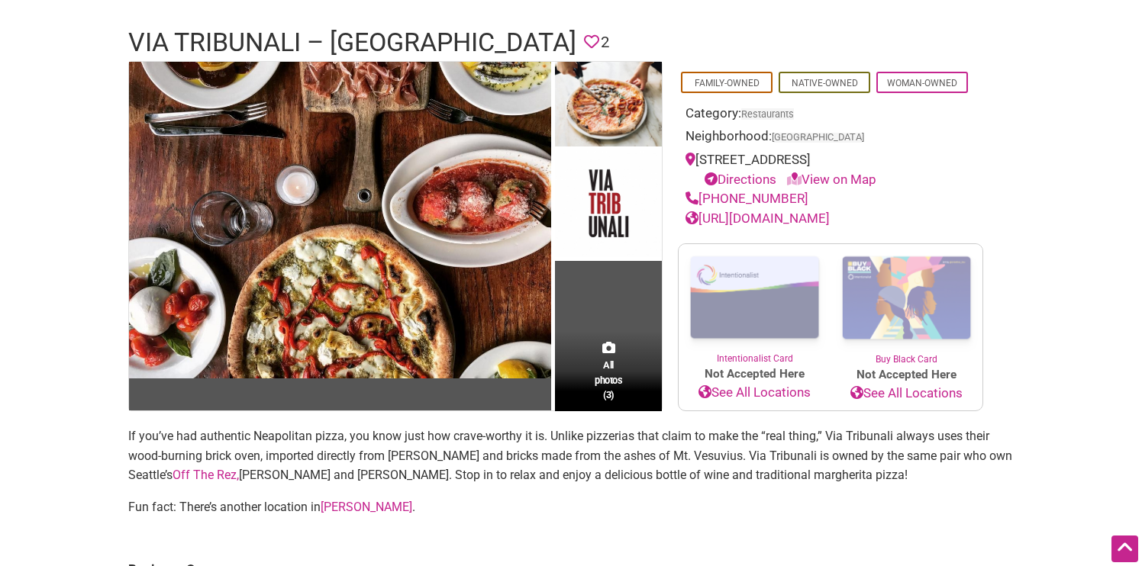
click at [172, 478] on link "Off The Rez," at bounding box center [205, 475] width 66 height 14
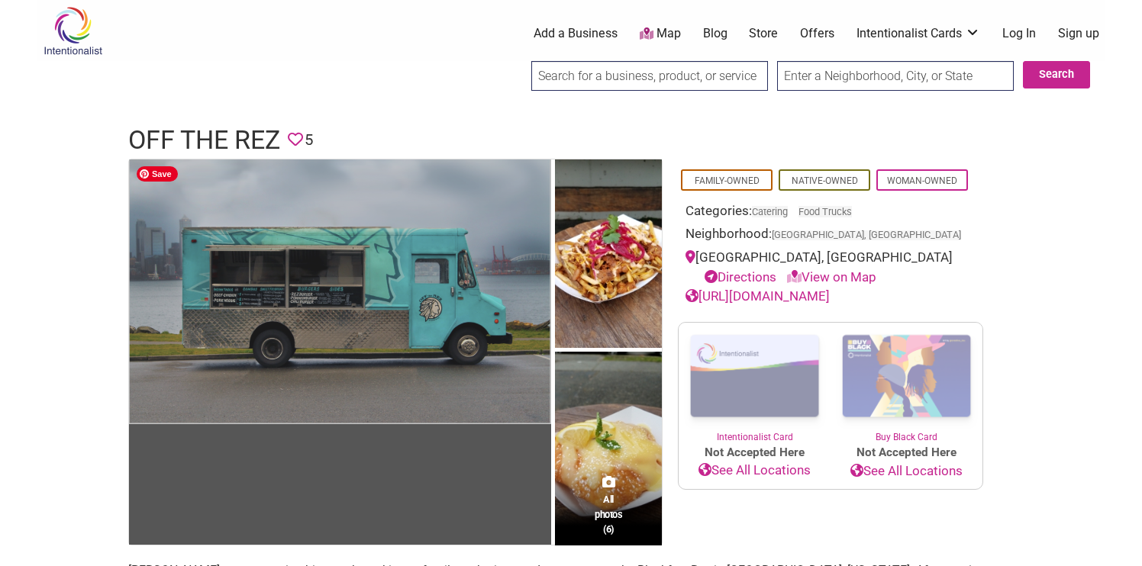
click at [250, 328] on img at bounding box center [340, 291] width 422 height 265
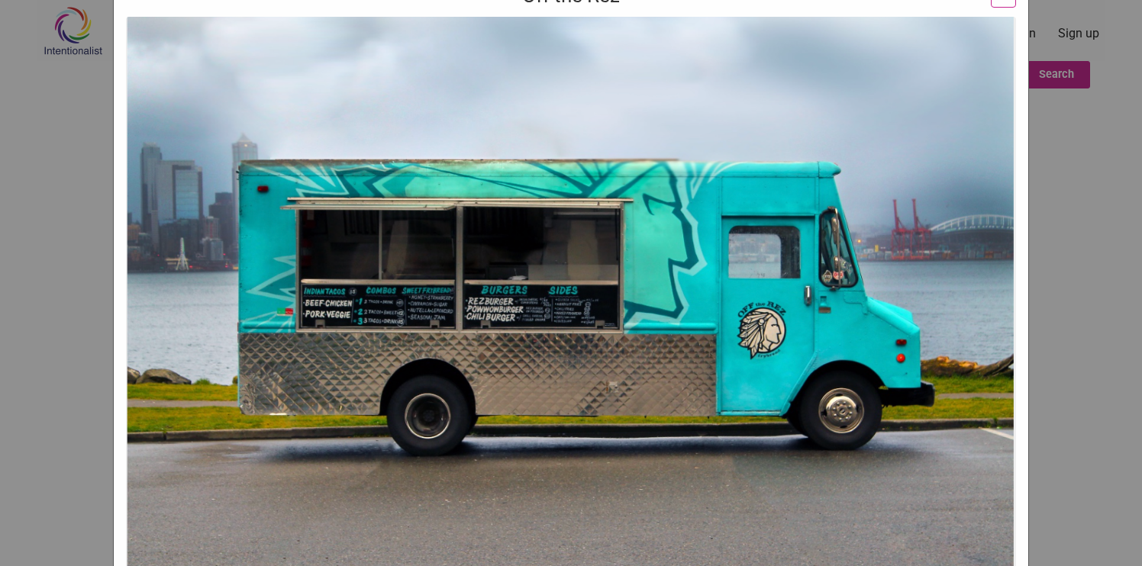
scroll to position [153, 0]
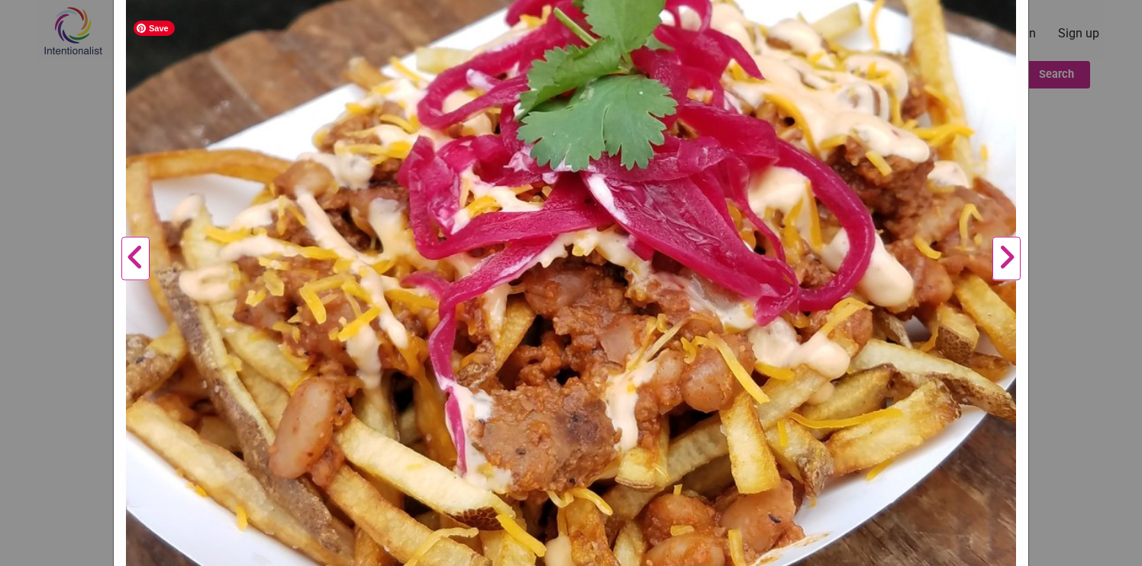
scroll to position [631, 0]
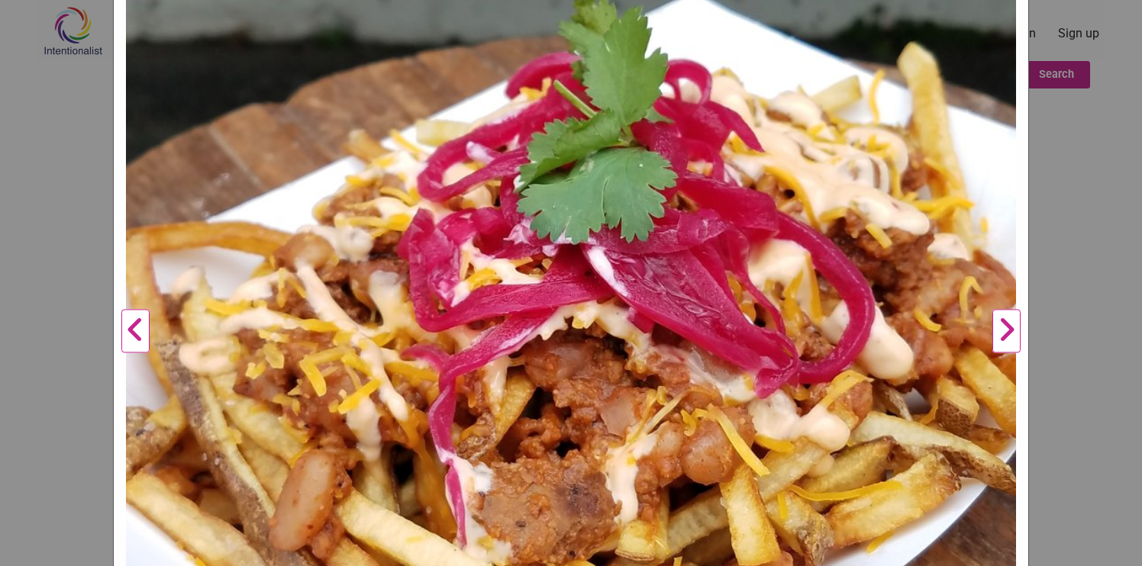
click at [1000, 338] on button "Next" at bounding box center [1006, 332] width 42 height 1594
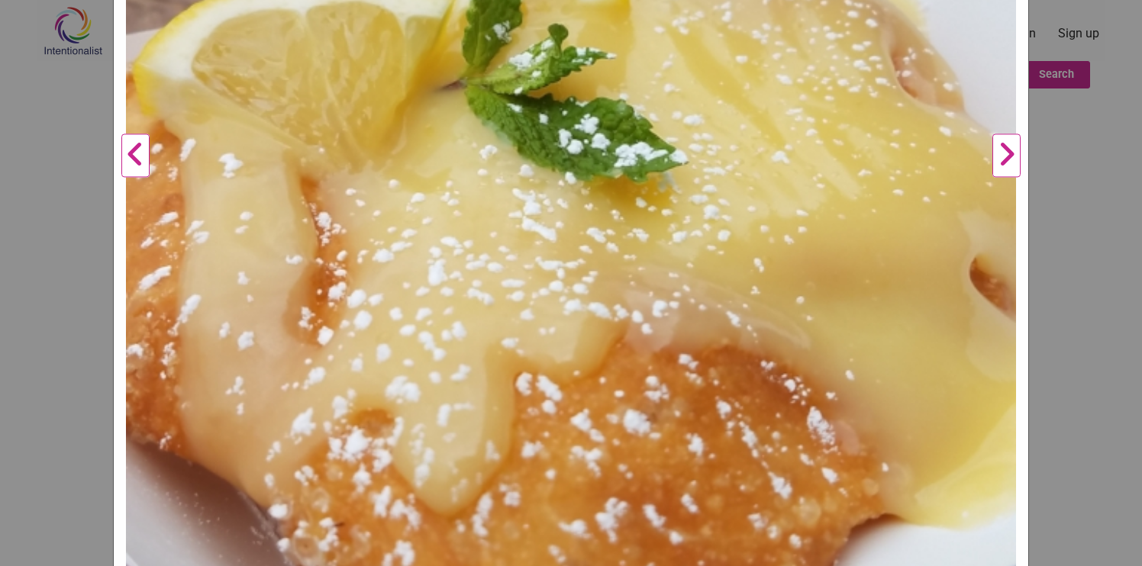
scroll to position [753, 0]
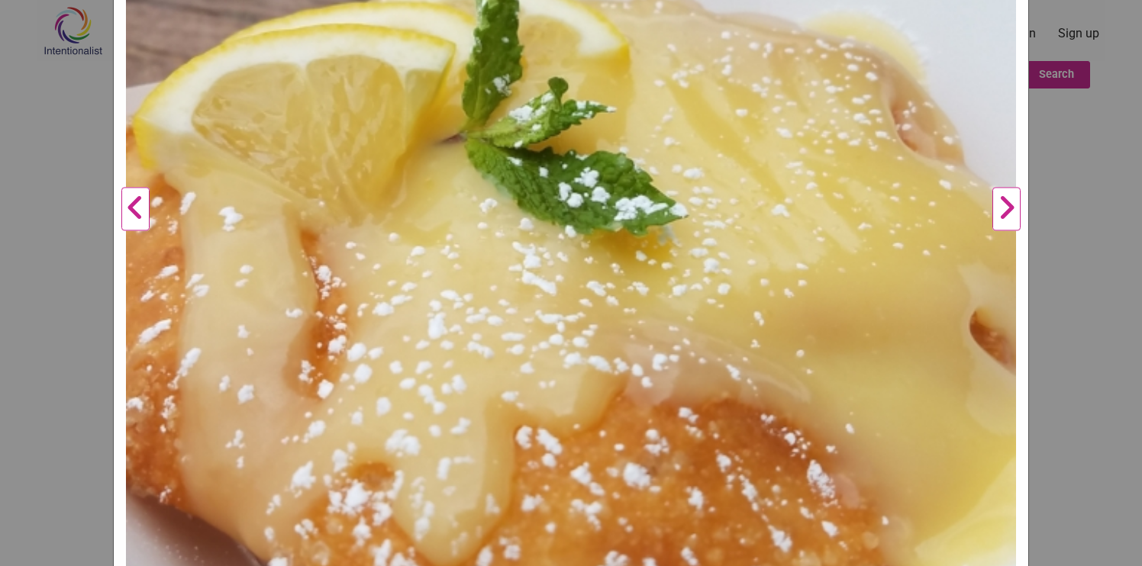
click at [1005, 202] on button "Next" at bounding box center [1006, 209] width 42 height 1594
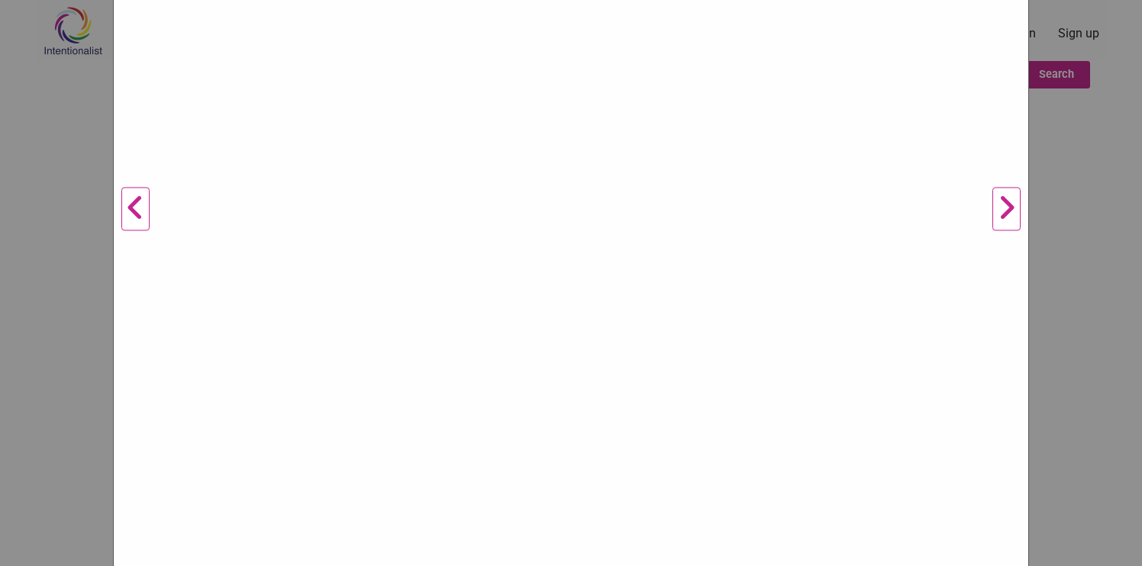
click at [1002, 210] on button "Next" at bounding box center [1006, 209] width 42 height 1594
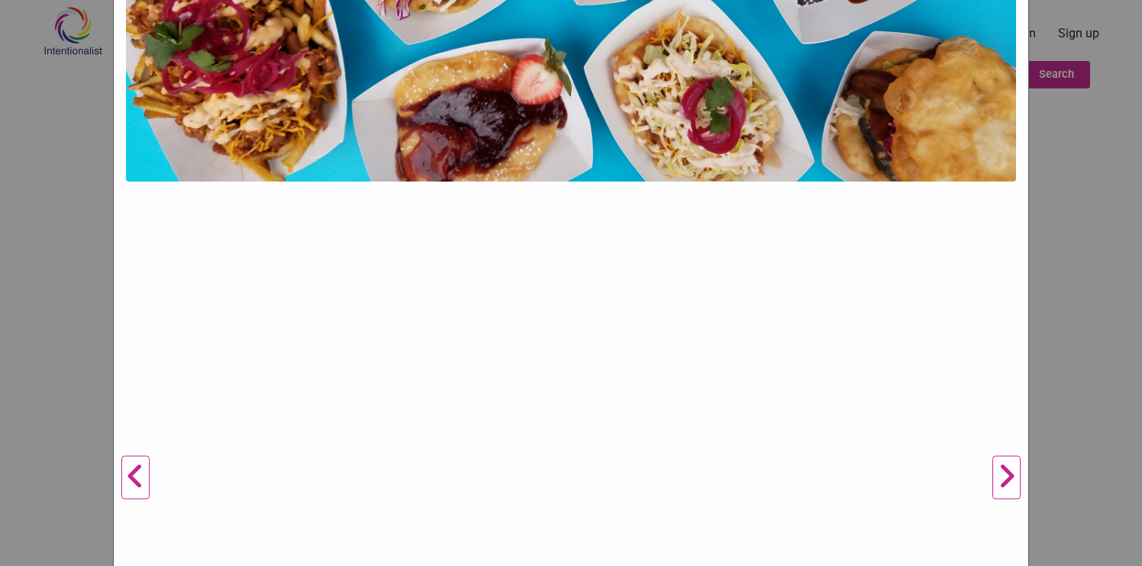
scroll to position [485, 0]
click at [134, 472] on button "Previous" at bounding box center [135, 477] width 42 height 1594
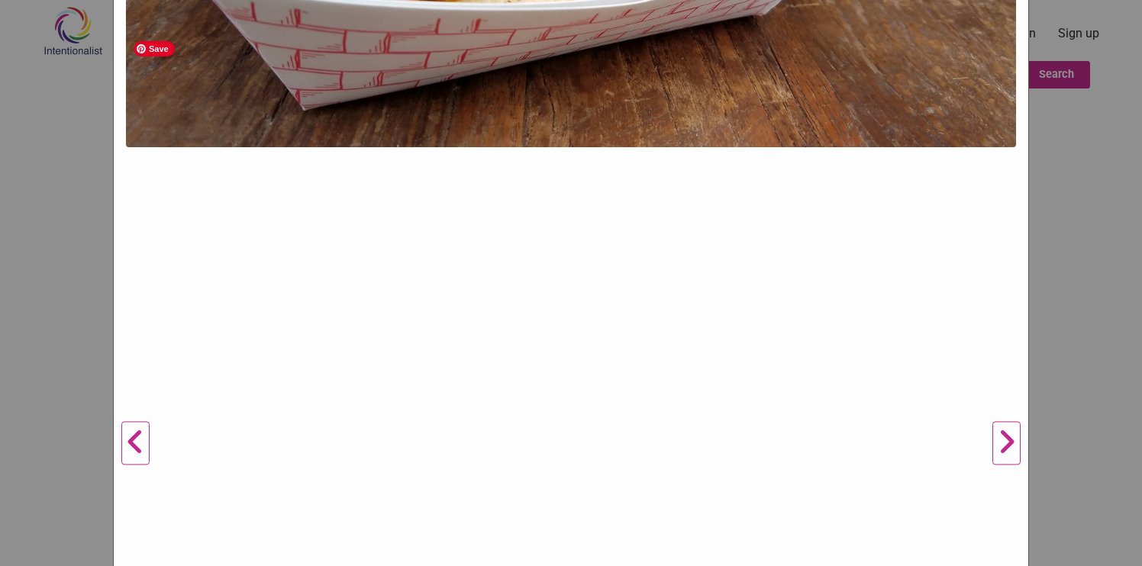
scroll to position [521, 0]
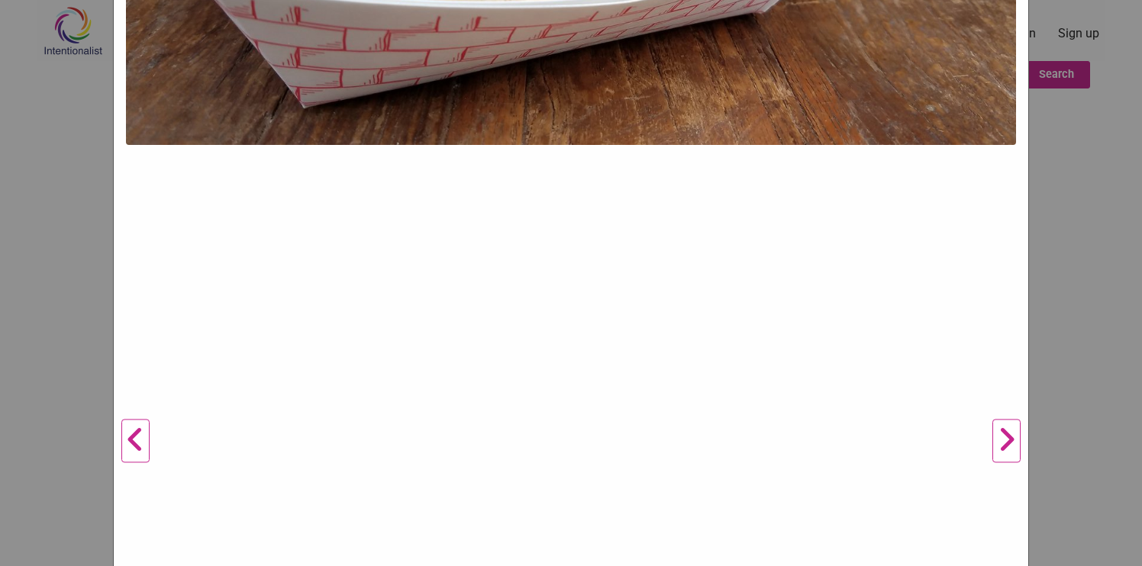
click at [1015, 440] on button "Next" at bounding box center [1006, 441] width 42 height 1594
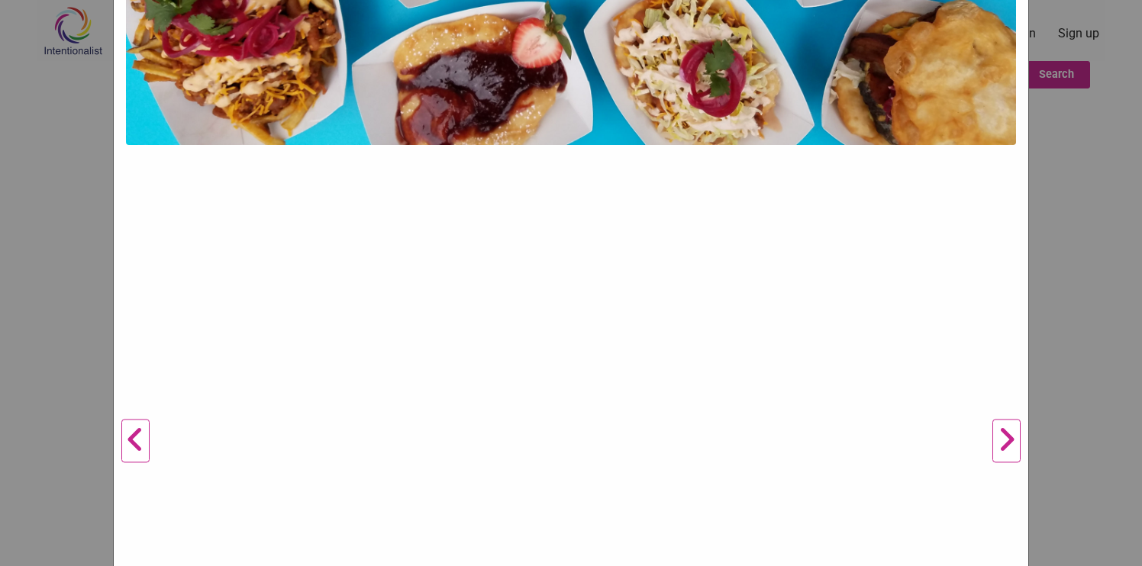
click at [1015, 440] on button "Next" at bounding box center [1006, 441] width 42 height 1594
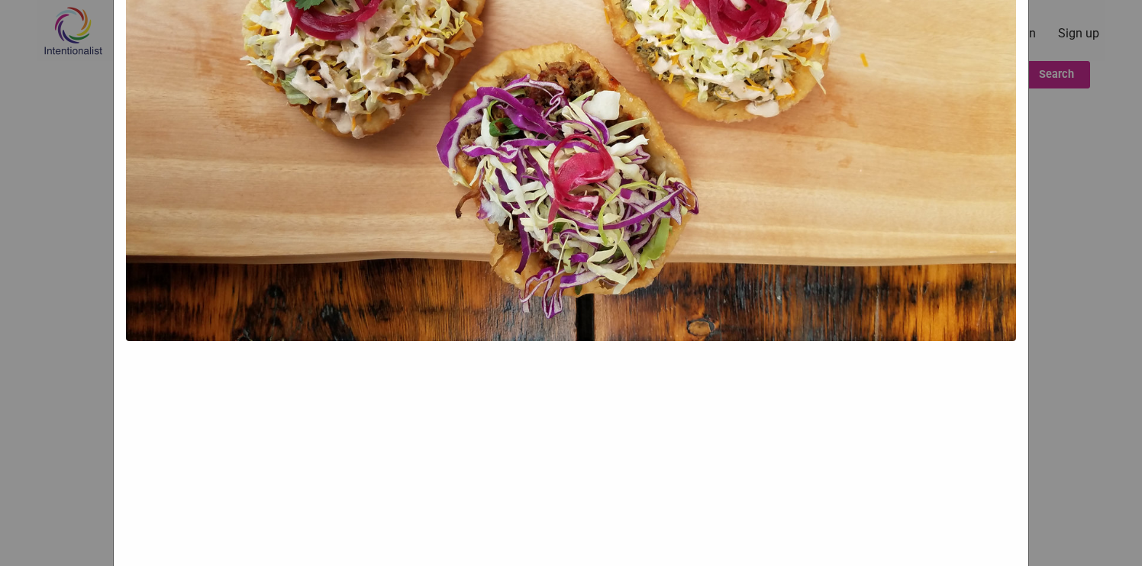
scroll to position [635, 0]
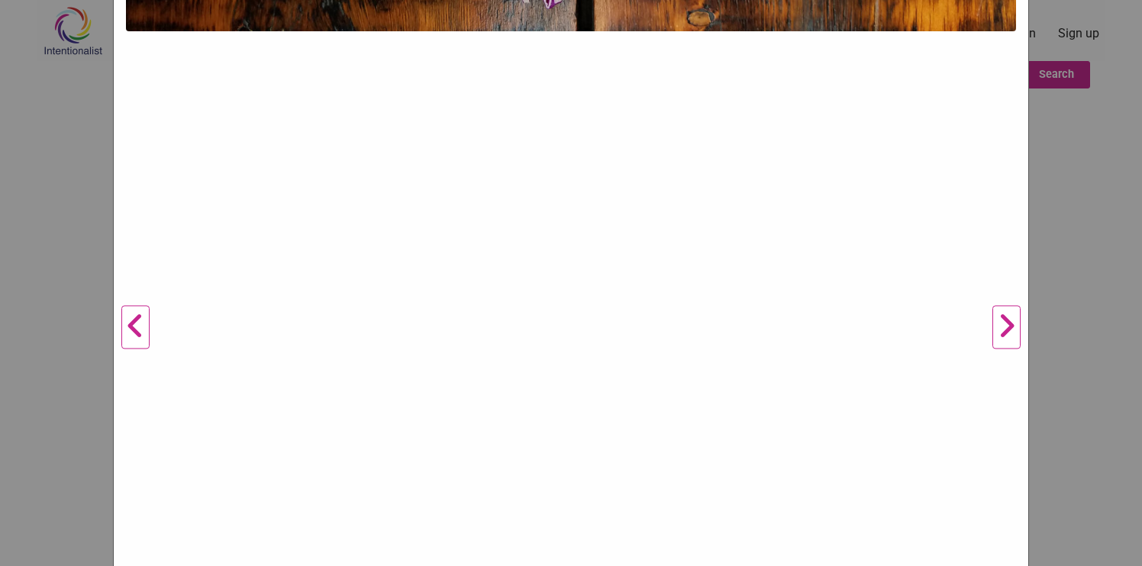
click at [1013, 311] on button "Next" at bounding box center [1006, 328] width 42 height 1594
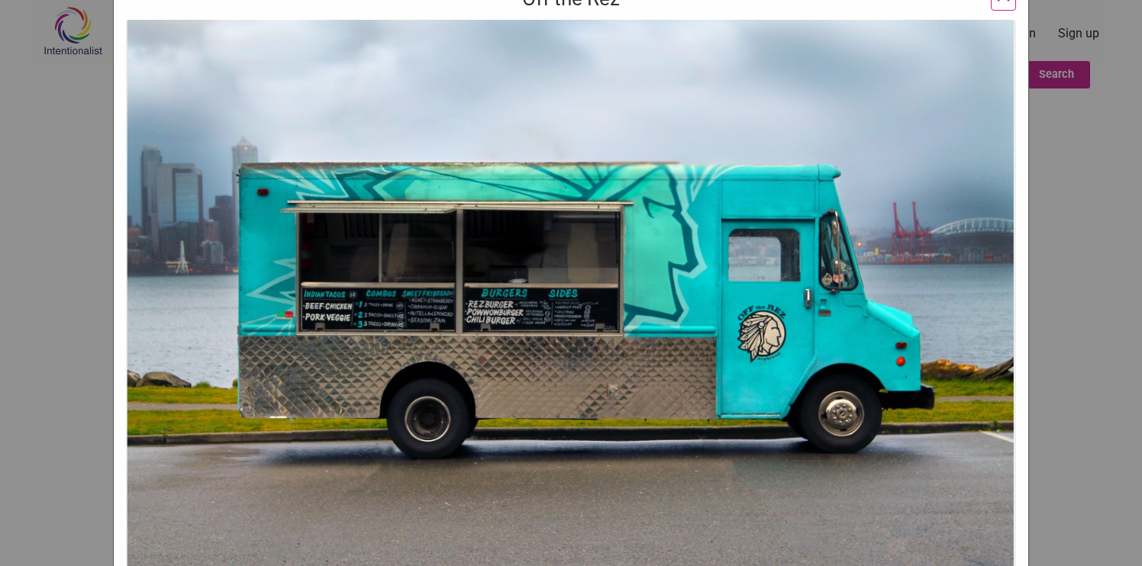
scroll to position [0, 0]
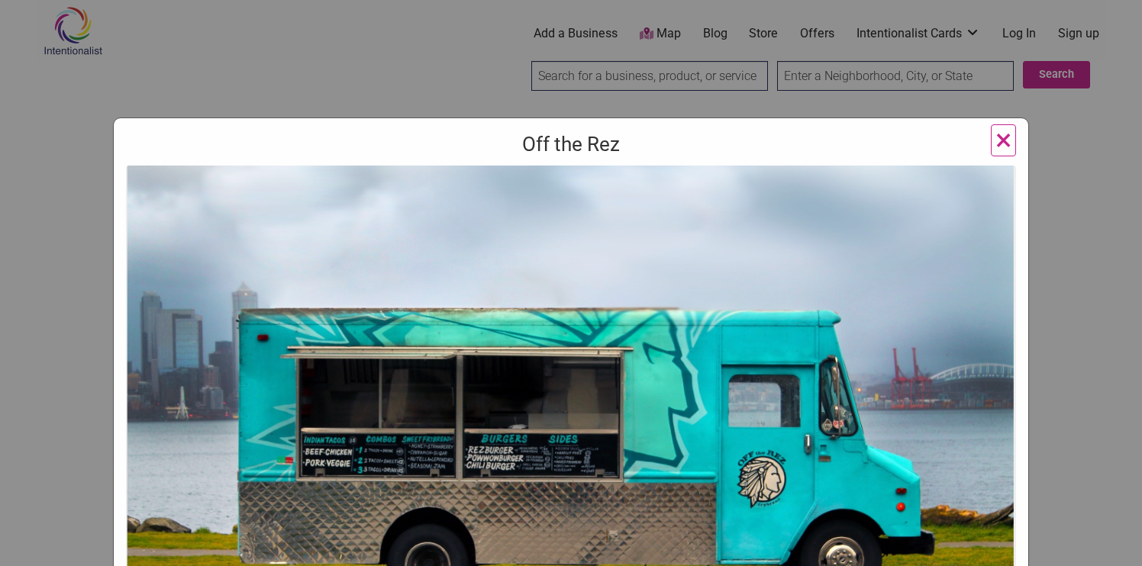
click at [1000, 124] on span "×" at bounding box center [1003, 140] width 16 height 36
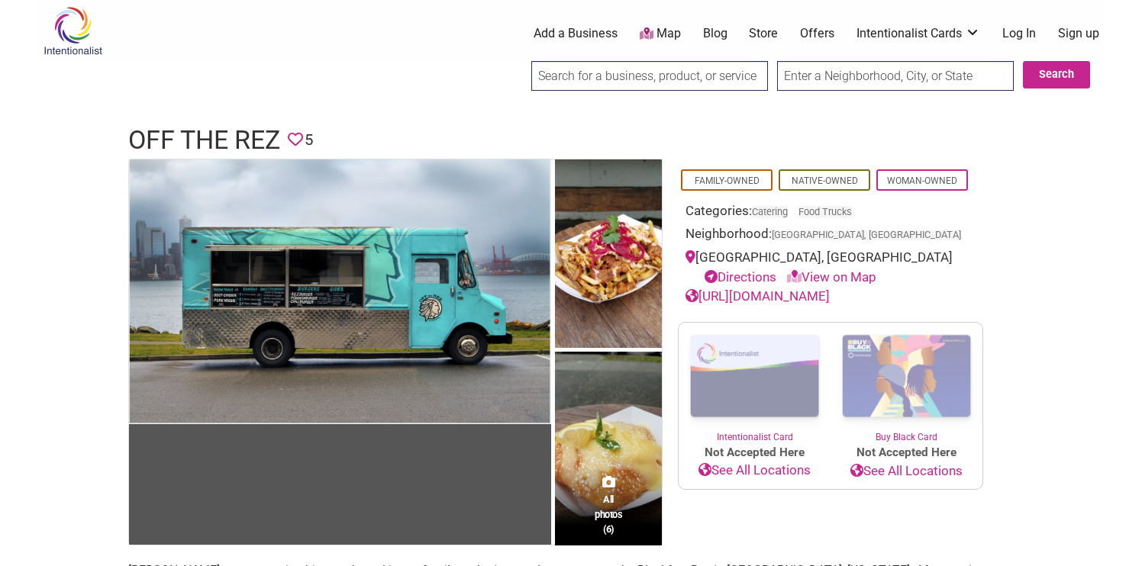
click at [1003, 134] on header "Off the Rez Favorite 5" at bounding box center [570, 140] width 885 height 37
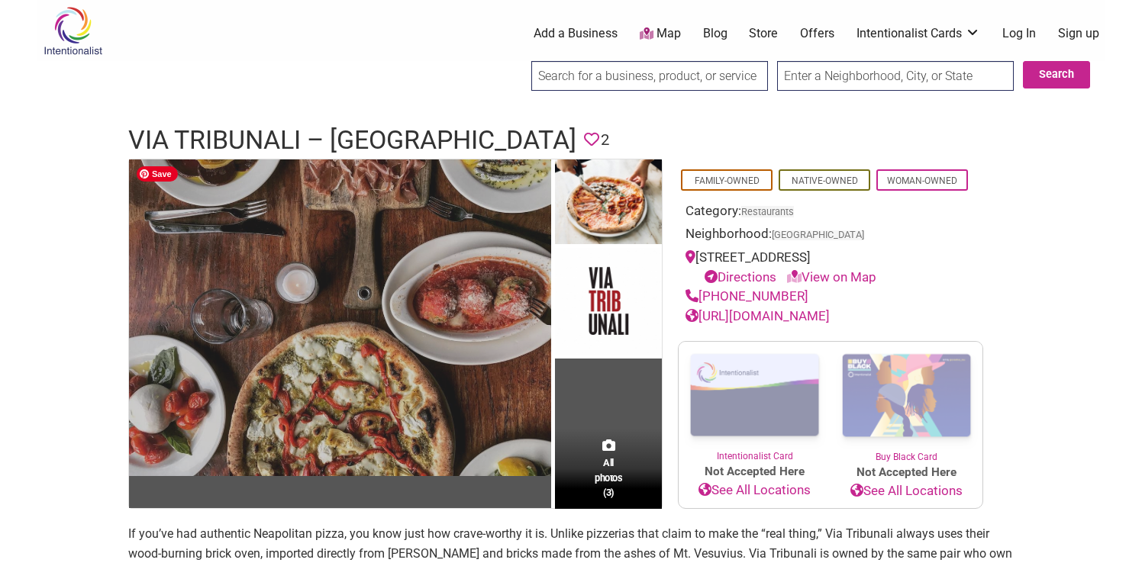
click at [276, 378] on img at bounding box center [340, 317] width 422 height 317
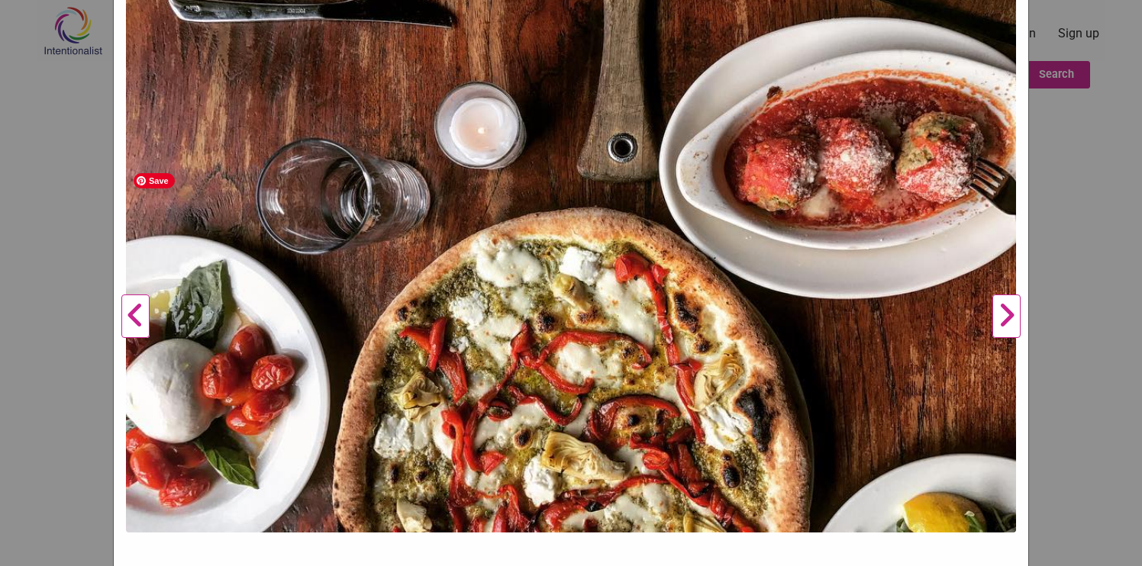
scroll to position [301, 0]
click at [1013, 323] on button "Next" at bounding box center [1006, 316] width 42 height 902
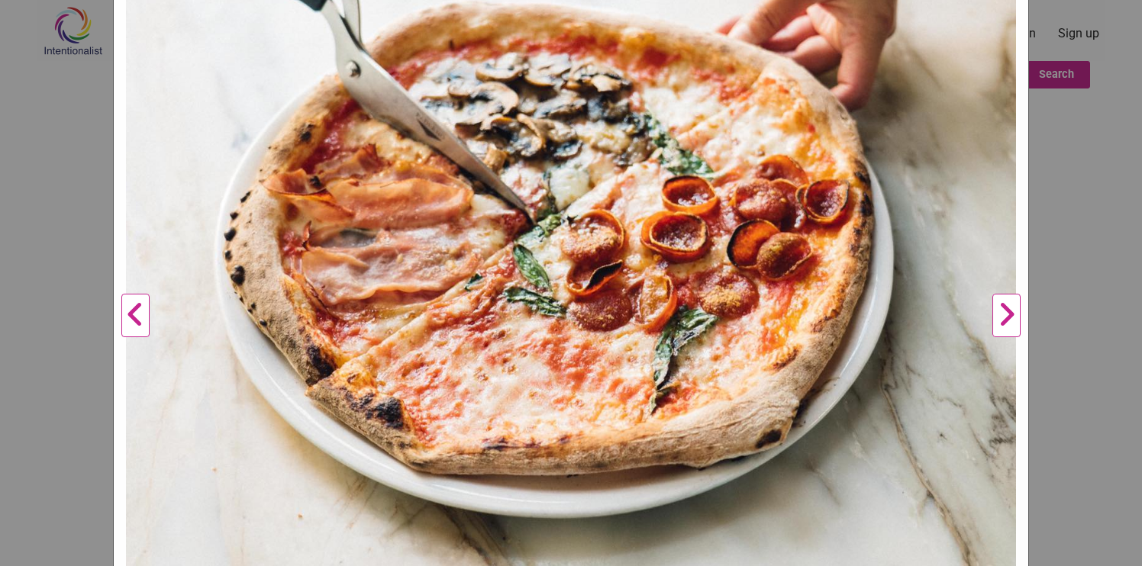
click at [1013, 323] on button "Next" at bounding box center [1006, 316] width 42 height 902
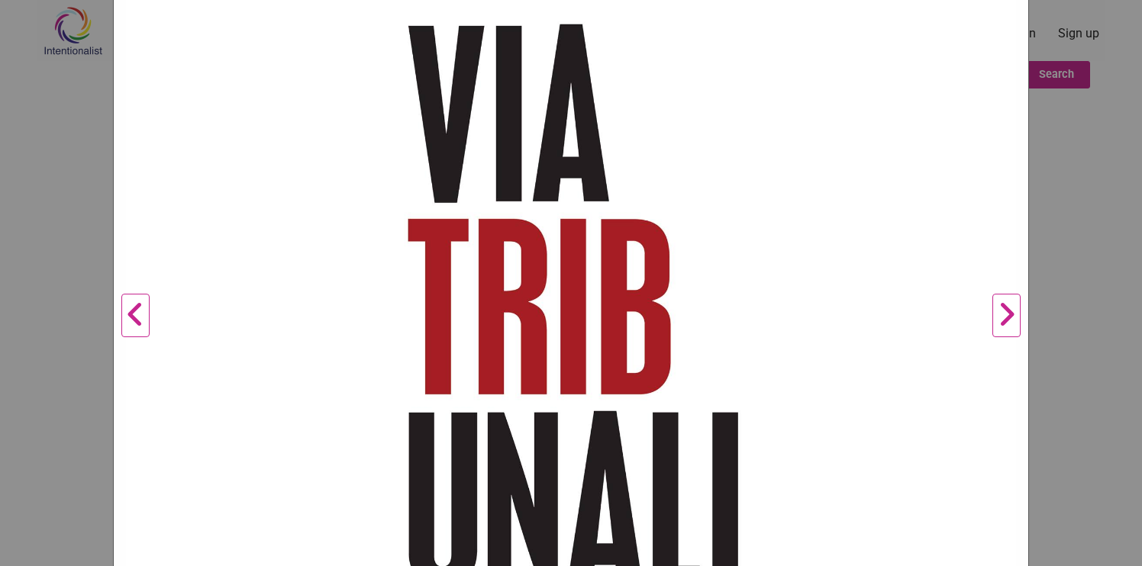
click at [1013, 323] on button "Next" at bounding box center [1006, 316] width 42 height 902
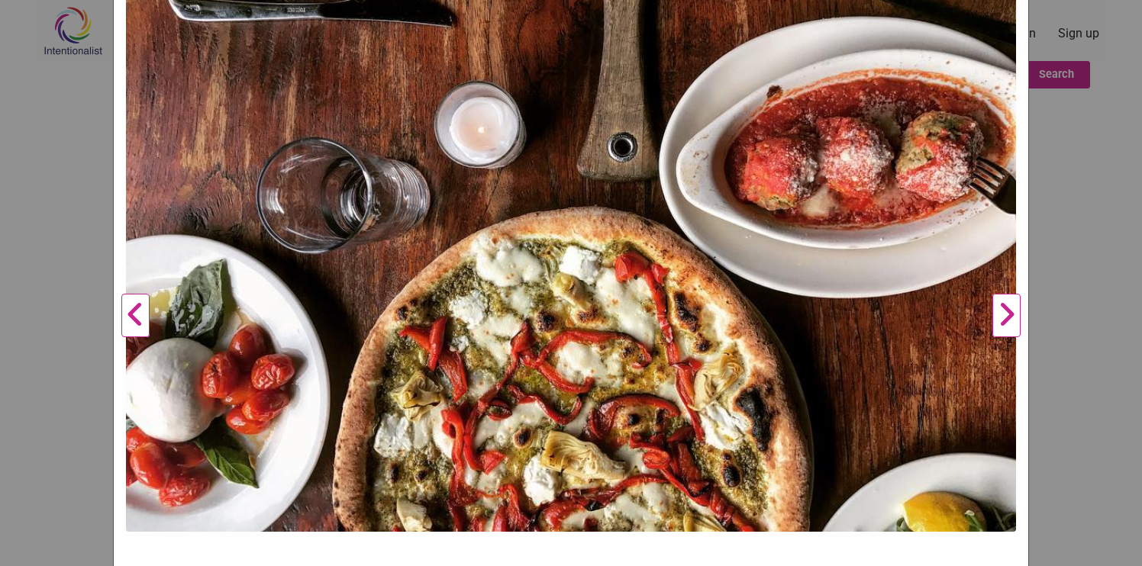
click at [1013, 323] on button "Next" at bounding box center [1006, 316] width 42 height 902
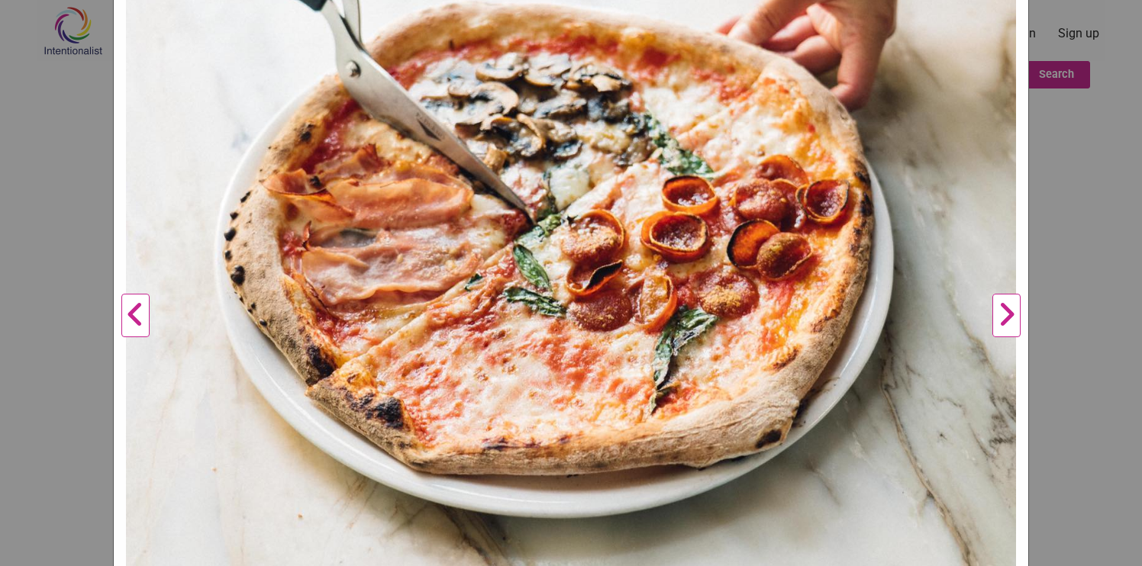
click at [1013, 323] on button "Next" at bounding box center [1006, 316] width 42 height 902
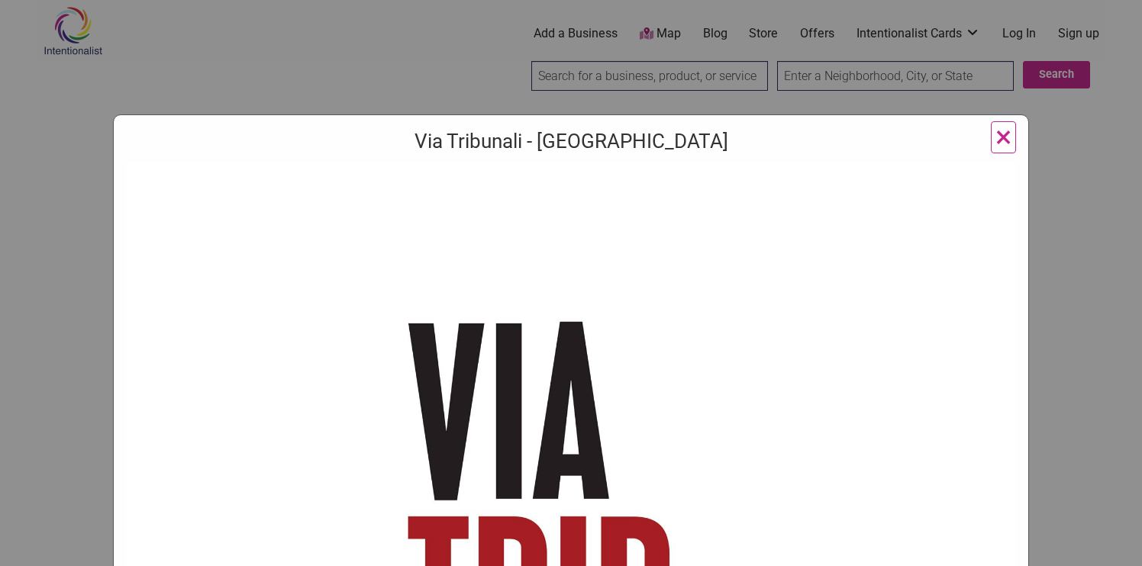
scroll to position [0, 0]
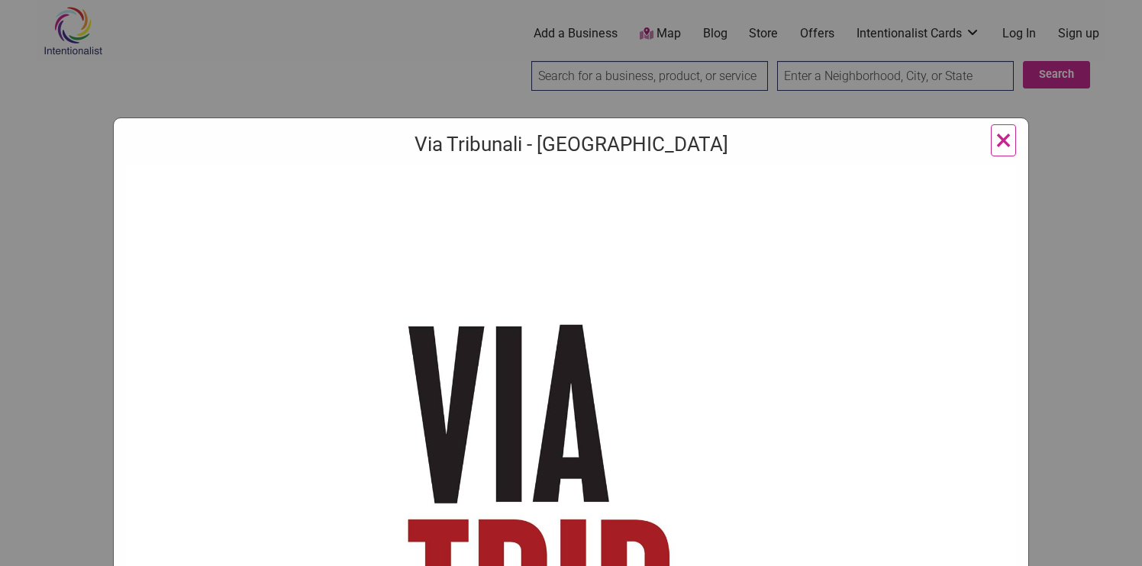
click at [1000, 149] on span "×" at bounding box center [1003, 140] width 16 height 36
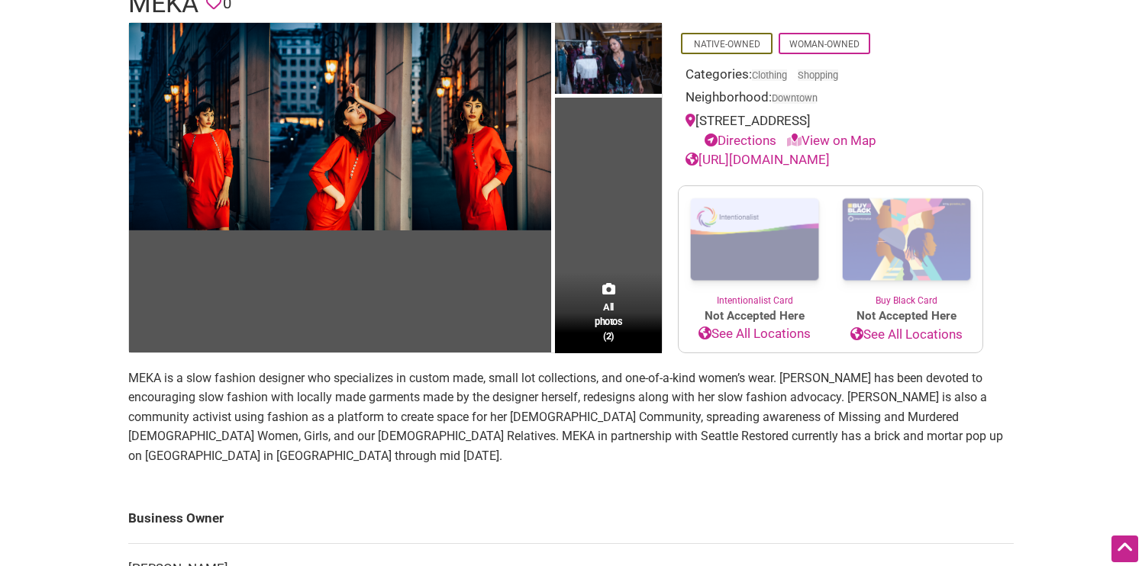
scroll to position [111, 0]
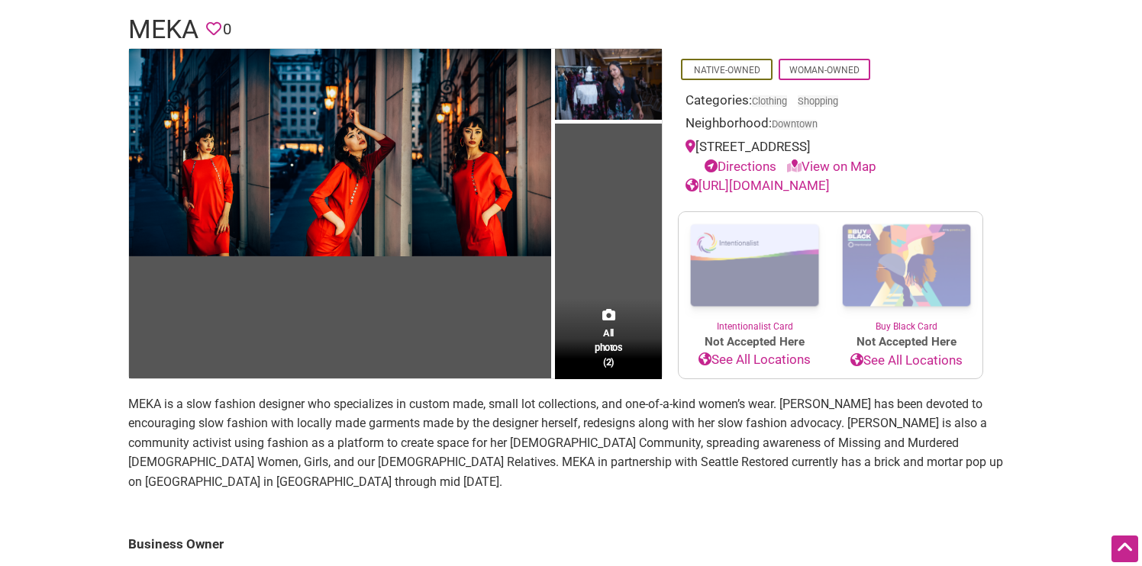
click at [785, 185] on link "[URL][DOMAIN_NAME]" at bounding box center [757, 185] width 144 height 15
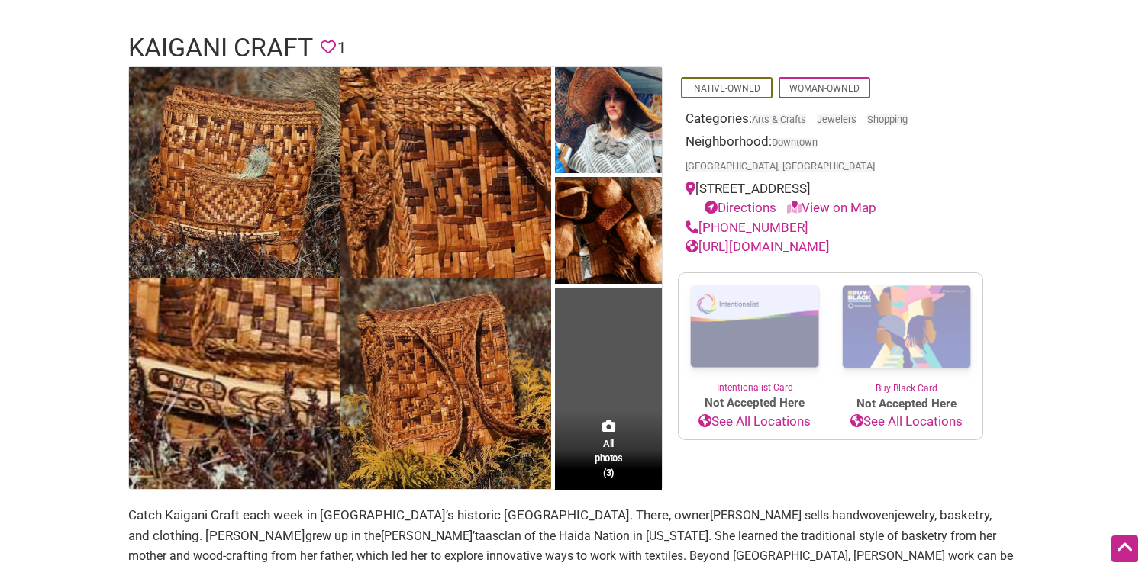
scroll to position [33, 0]
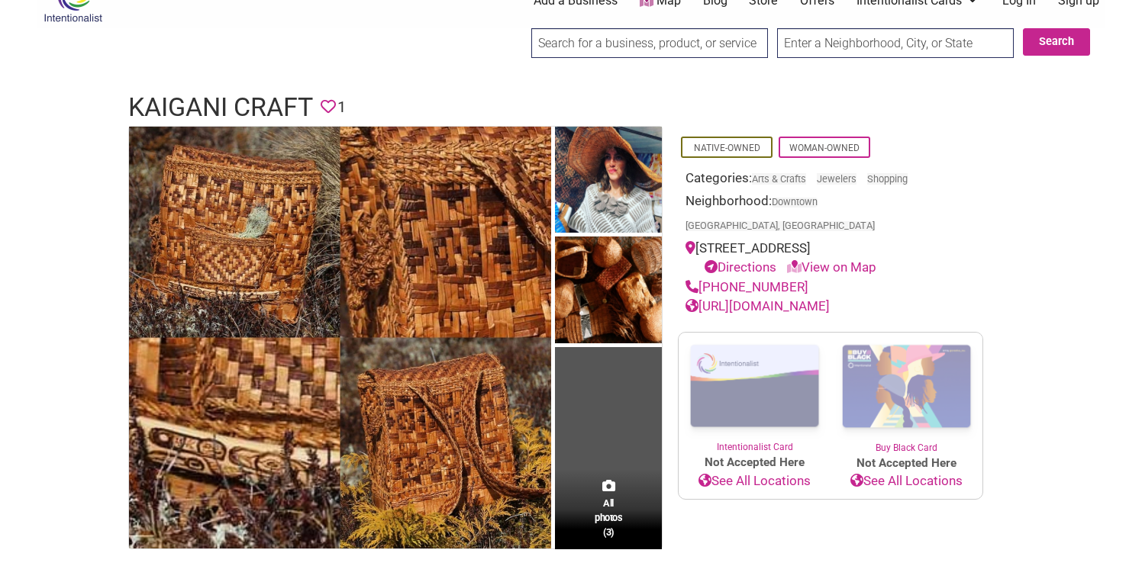
click at [747, 298] on link "[URL][DOMAIN_NAME]" at bounding box center [757, 305] width 144 height 15
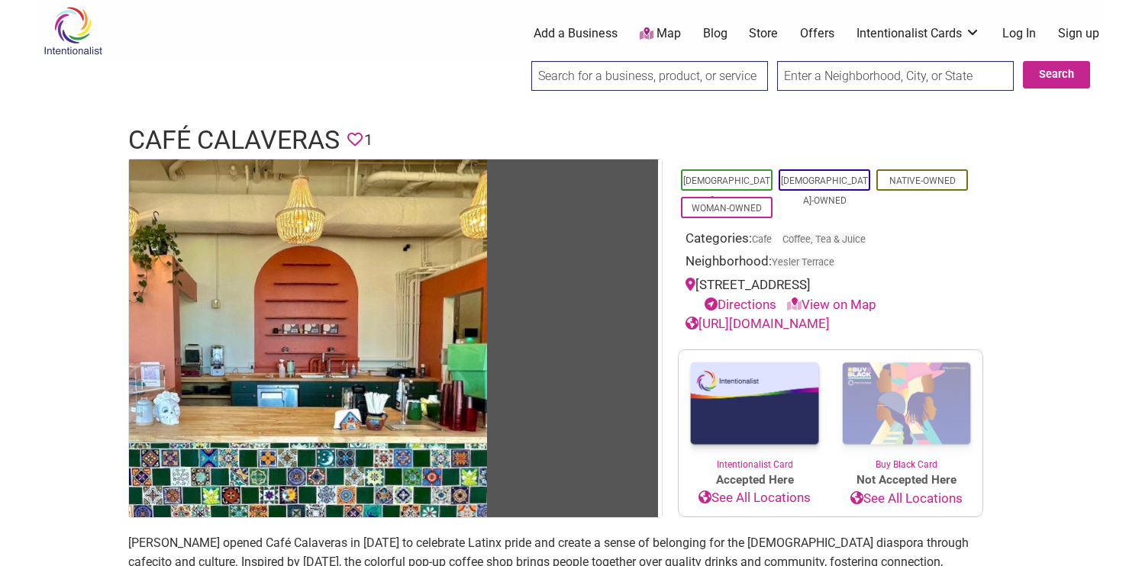
click at [793, 323] on link "http://www.cafecalaveras.com" at bounding box center [757, 323] width 144 height 15
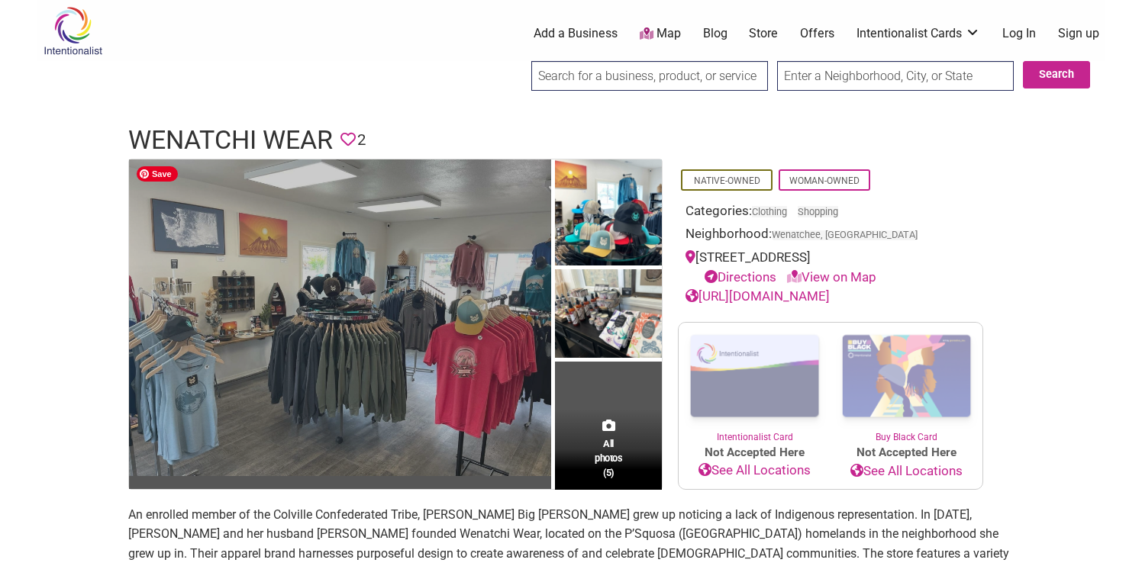
click at [429, 221] on img at bounding box center [340, 317] width 422 height 317
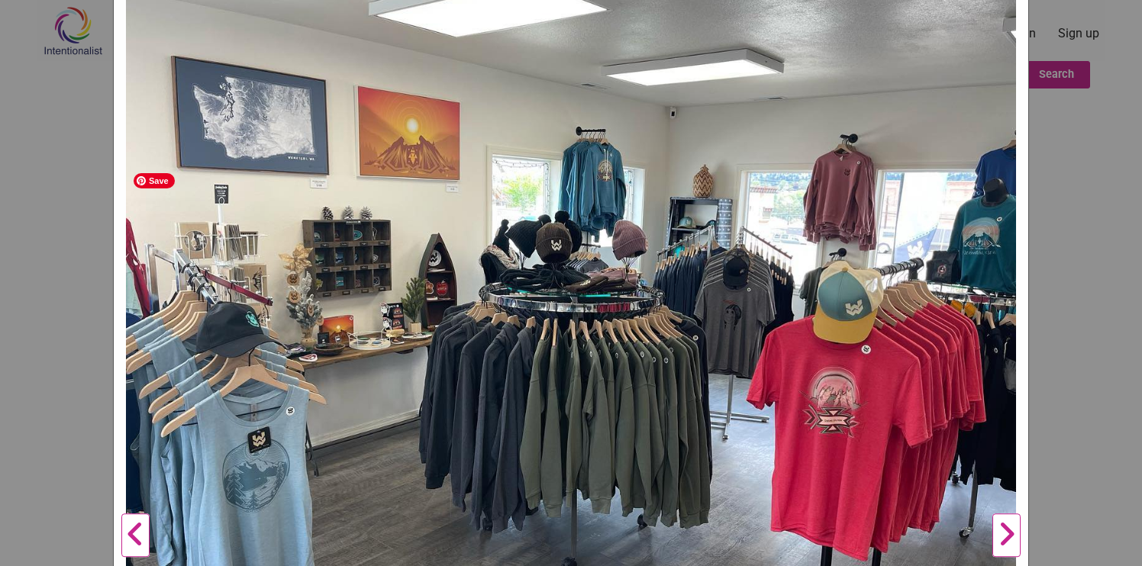
scroll to position [193, 0]
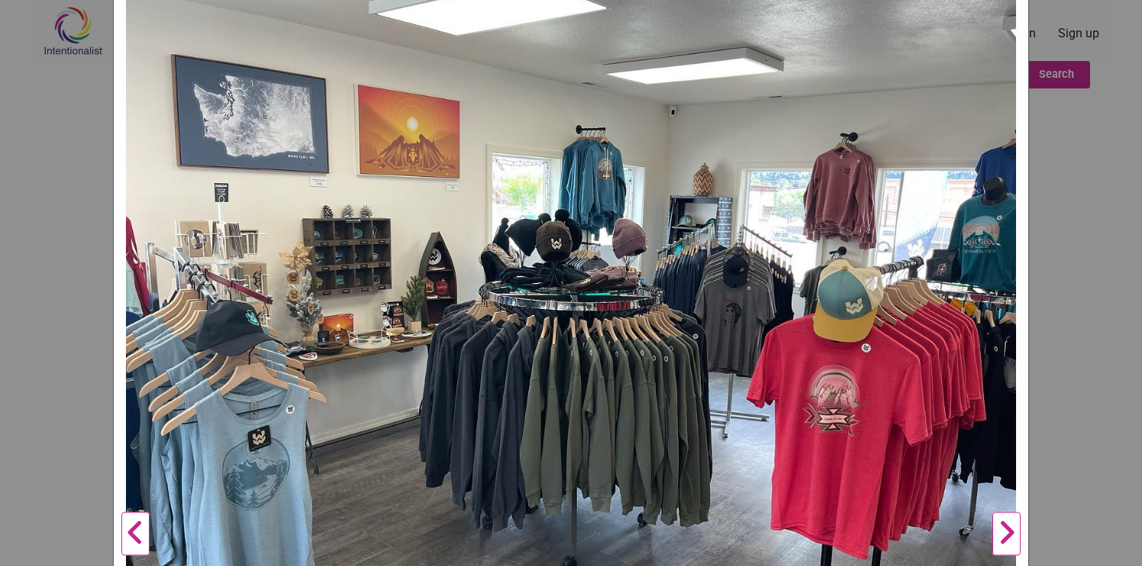
click at [1009, 541] on button "Next" at bounding box center [1006, 535] width 42 height 1125
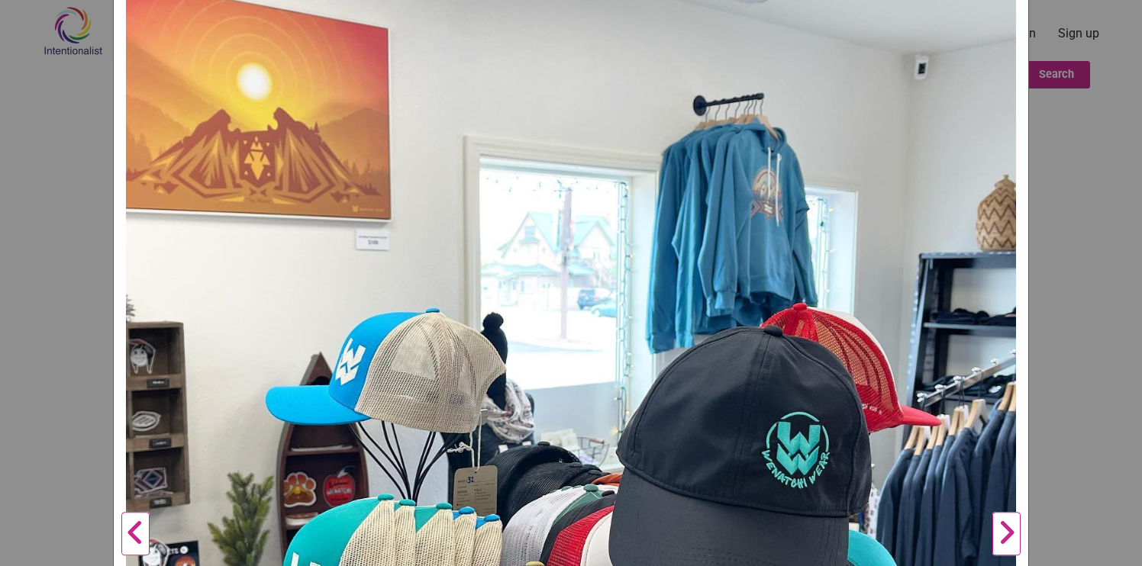
click at [1009, 541] on button "Next" at bounding box center [1006, 535] width 42 height 1125
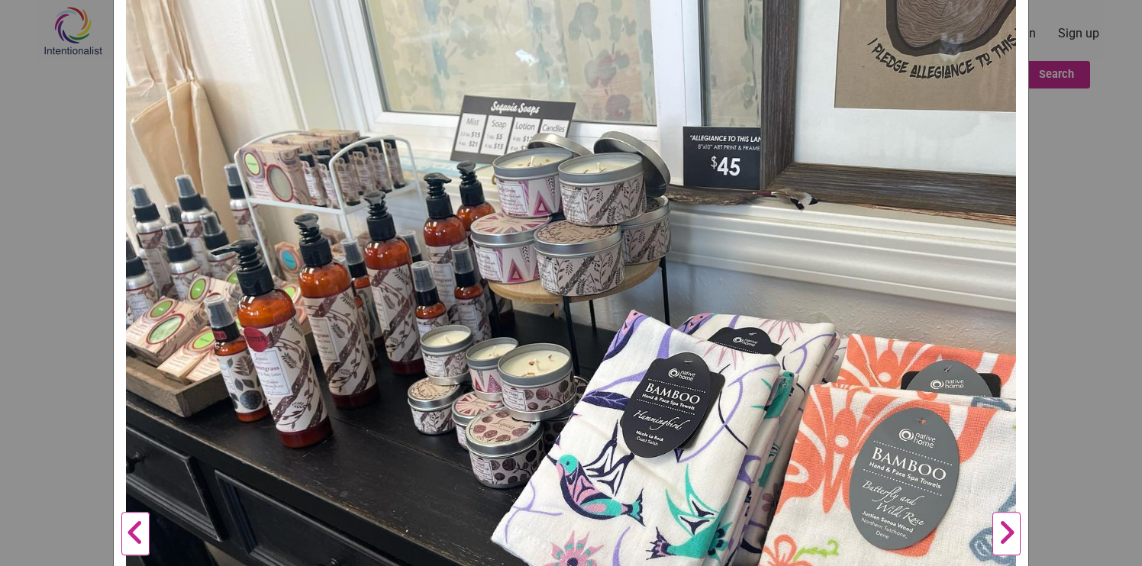
click at [1009, 541] on button "Next" at bounding box center [1006, 535] width 42 height 1125
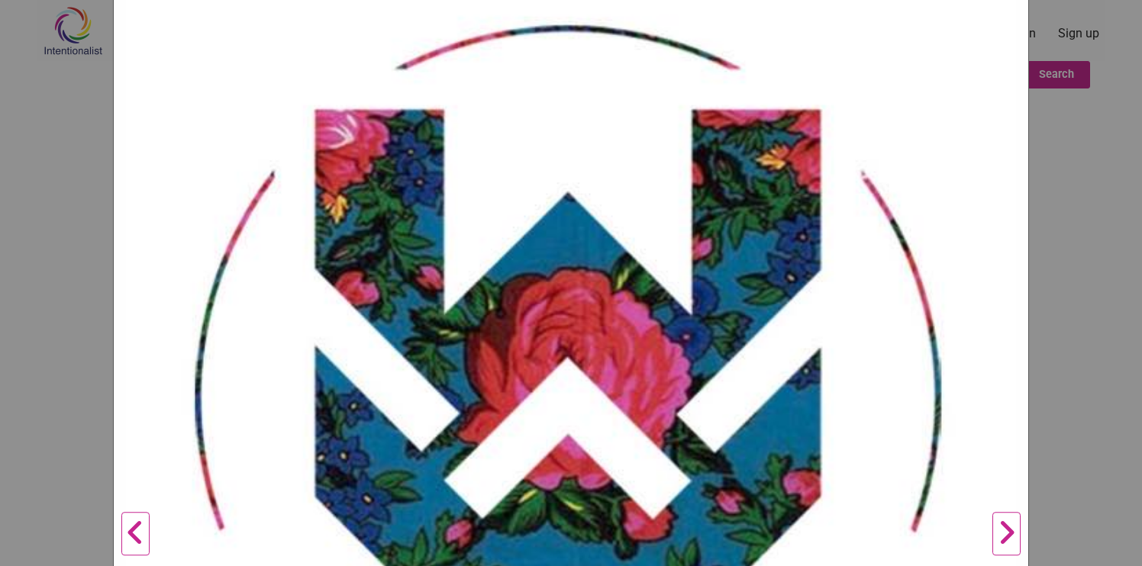
click at [1009, 541] on button "Next" at bounding box center [1006, 535] width 42 height 1125
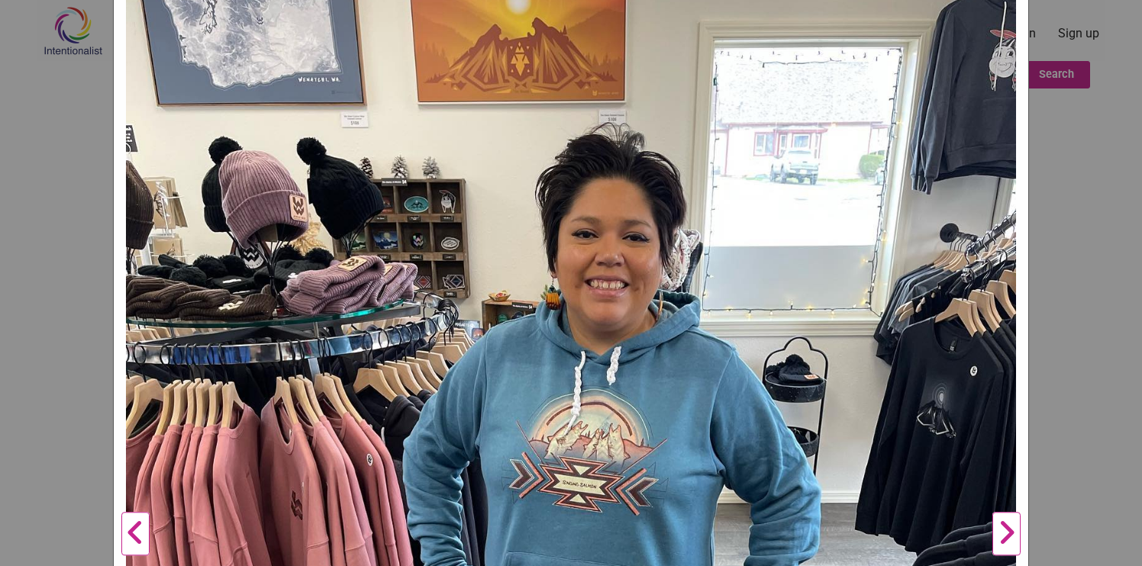
click at [1009, 541] on button "Next" at bounding box center [1006, 535] width 42 height 1125
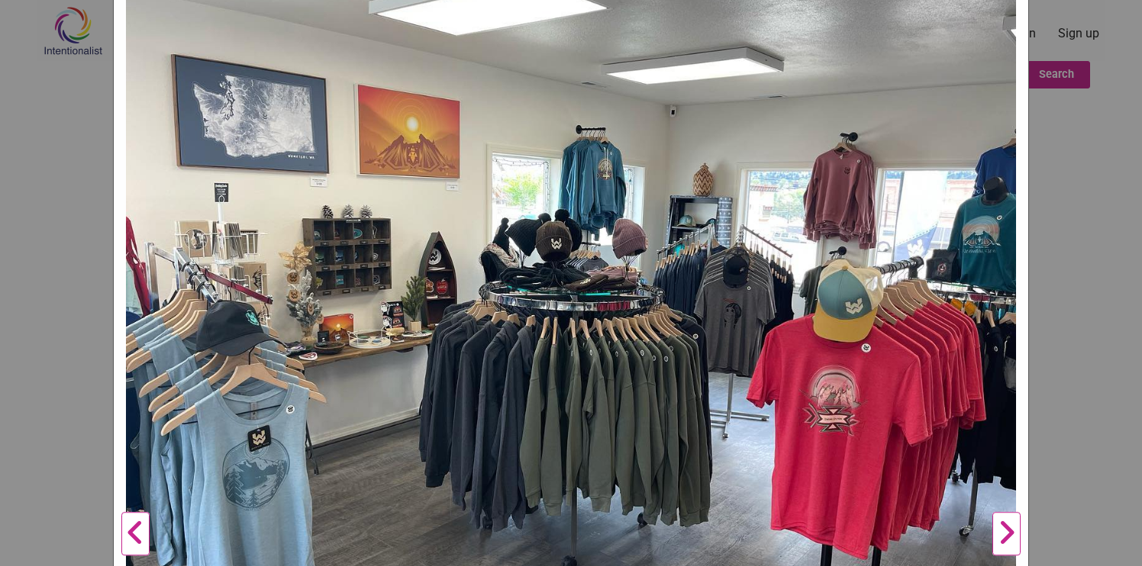
click at [1009, 541] on button "Next" at bounding box center [1006, 535] width 42 height 1125
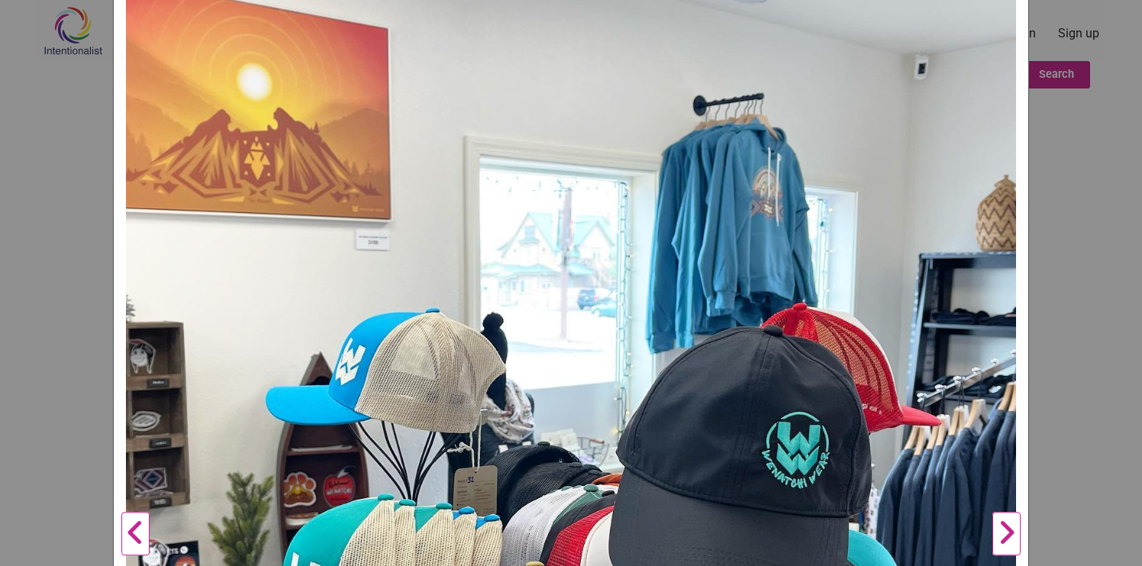
click at [1009, 541] on button "Next" at bounding box center [1006, 535] width 42 height 1125
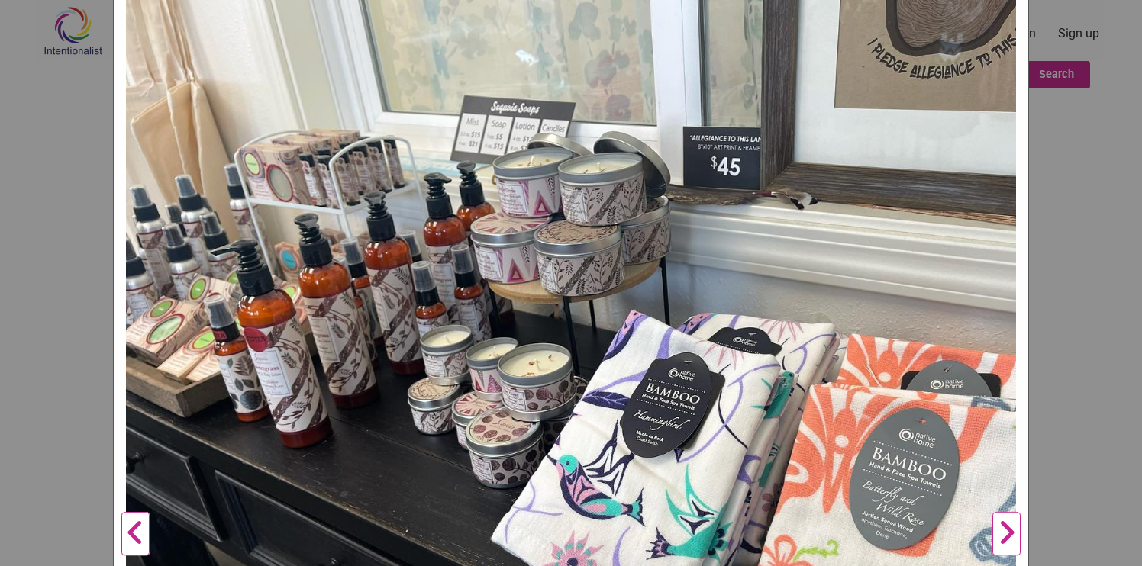
click at [1009, 541] on button "Next" at bounding box center [1006, 535] width 42 height 1125
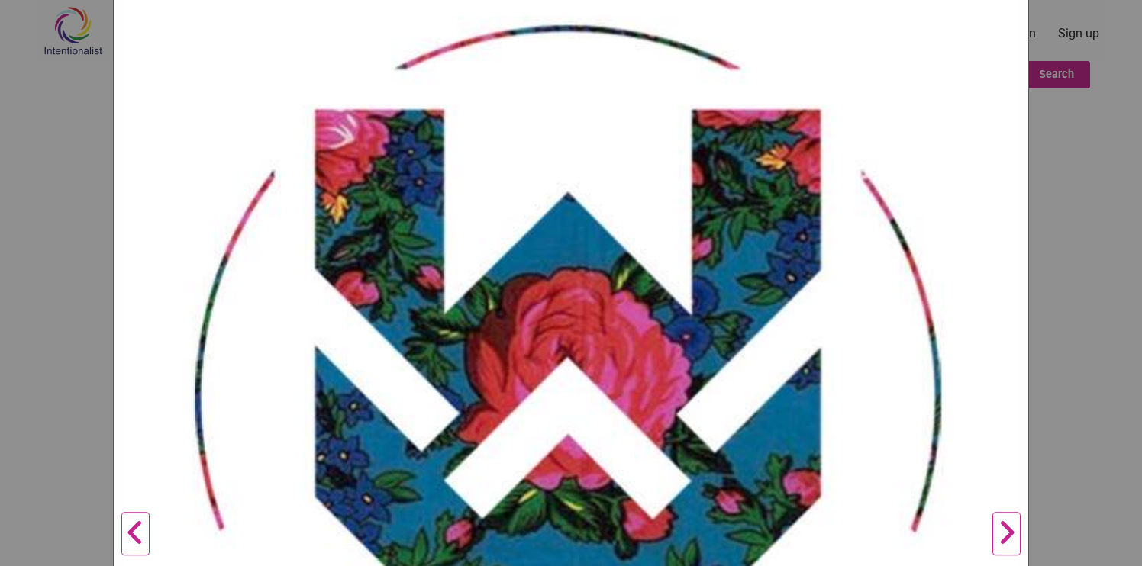
scroll to position [0, 0]
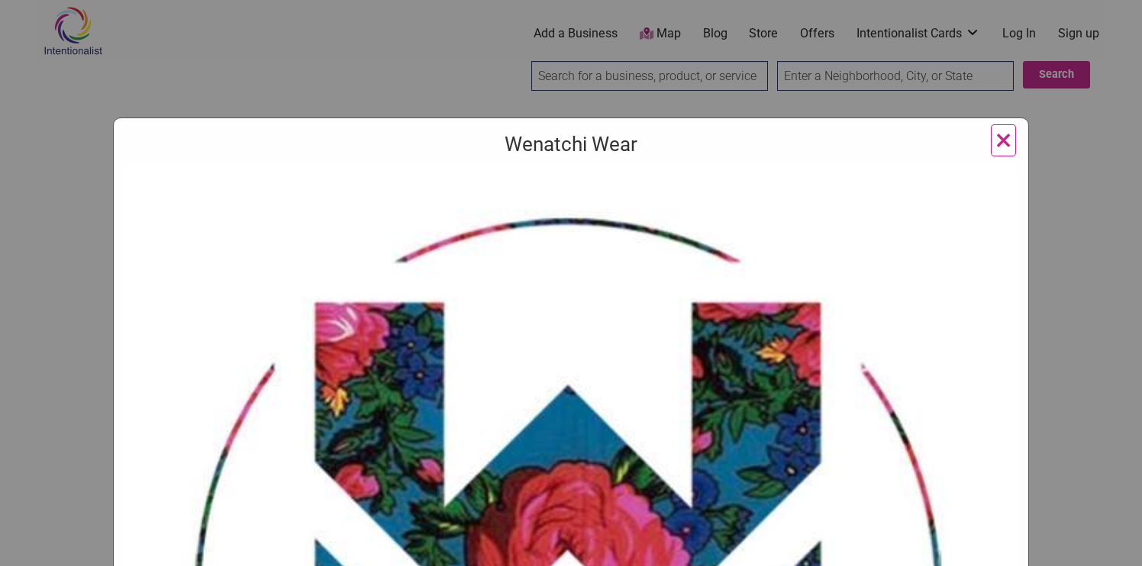
click at [1002, 135] on span "×" at bounding box center [1003, 140] width 16 height 36
